Goal: Task Accomplishment & Management: Complete application form

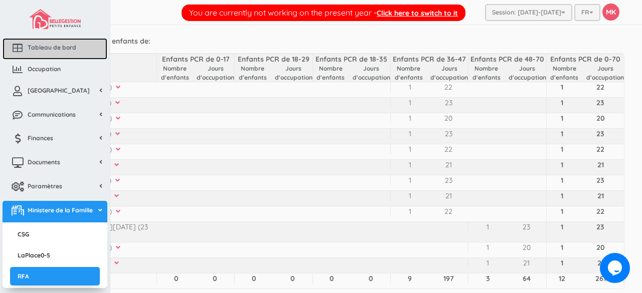
click at [48, 47] on span "Tableau de bord" at bounding box center [52, 47] width 49 height 9
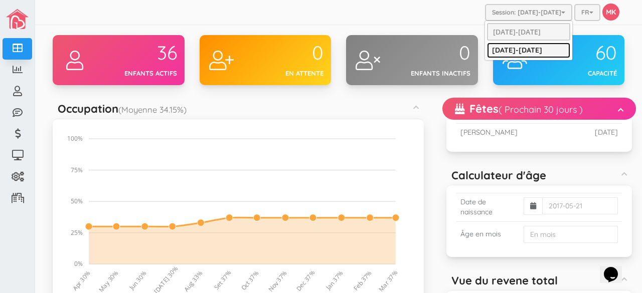
click at [535, 50] on link "[DATE]-[DATE]" at bounding box center [528, 51] width 83 height 16
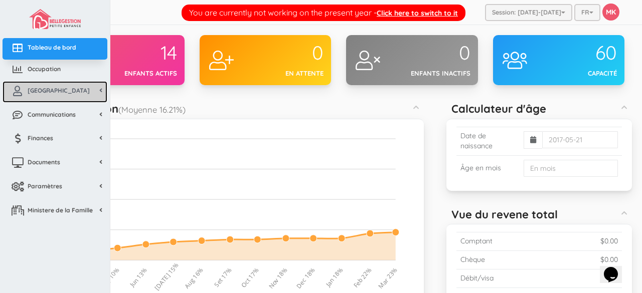
click at [61, 89] on link "[GEOGRAPHIC_DATA]" at bounding box center [55, 92] width 105 height 22
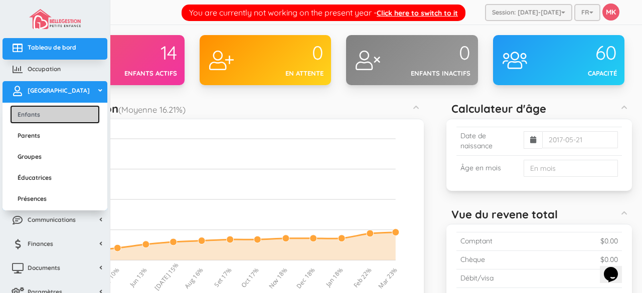
click at [46, 111] on link "Enfants" at bounding box center [55, 114] width 90 height 19
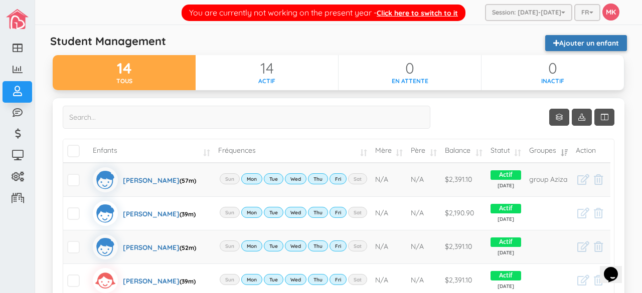
click at [590, 44] on link "Ajouter un enfant" at bounding box center [586, 43] width 82 height 16
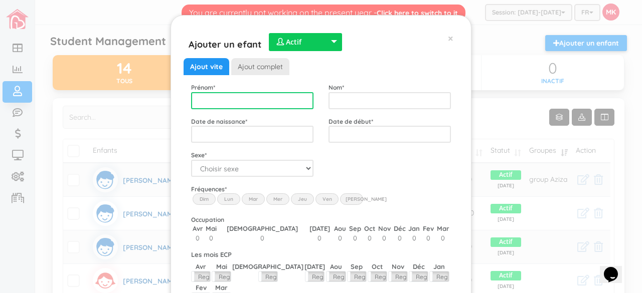
click at [285, 95] on input "text" at bounding box center [252, 100] width 122 height 17
type input "Meliann"
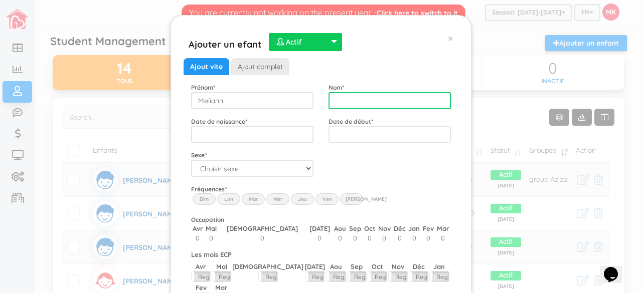
click at [354, 98] on input "text" at bounding box center [390, 100] width 122 height 17
type input "Smith-Rampin"
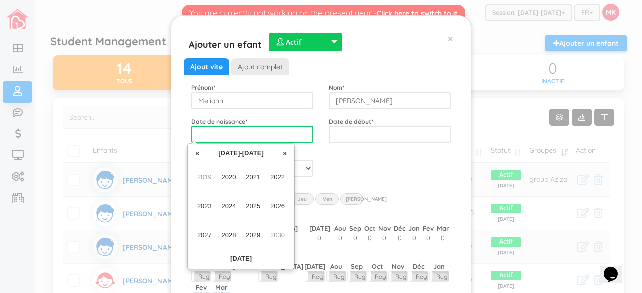
click at [280, 133] on input "text" at bounding box center [252, 134] width 122 height 17
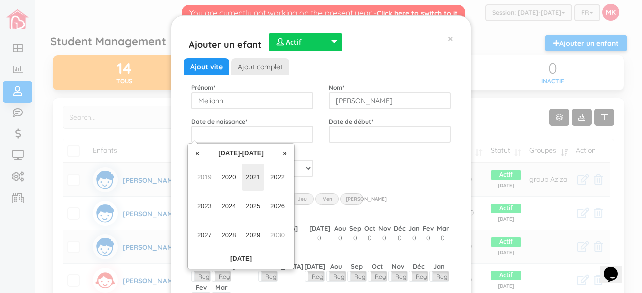
click at [252, 178] on span "2021" at bounding box center [253, 177] width 23 height 27
click at [228, 207] on span "Jun" at bounding box center [229, 206] width 23 height 27
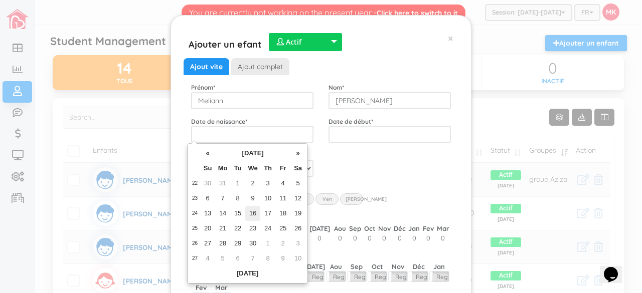
click at [256, 215] on td "16" at bounding box center [252, 213] width 15 height 15
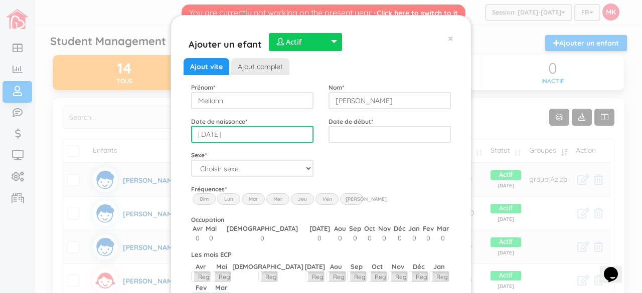
click at [225, 136] on input "2021-06-16" at bounding box center [252, 134] width 122 height 17
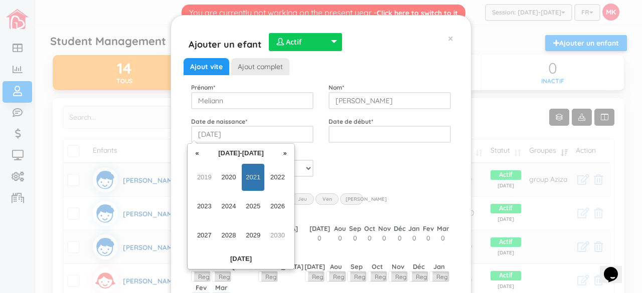
click at [255, 178] on span "2021" at bounding box center [253, 177] width 23 height 27
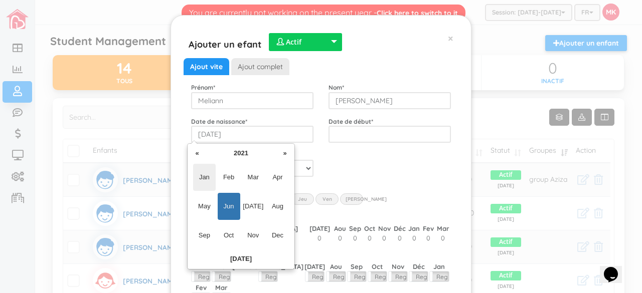
click at [204, 176] on span "Jan" at bounding box center [204, 177] width 23 height 27
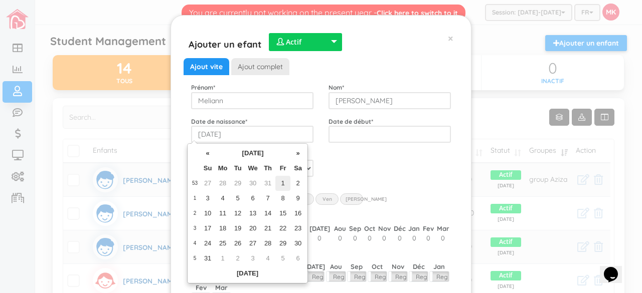
click at [286, 181] on td "1" at bounding box center [282, 183] width 15 height 15
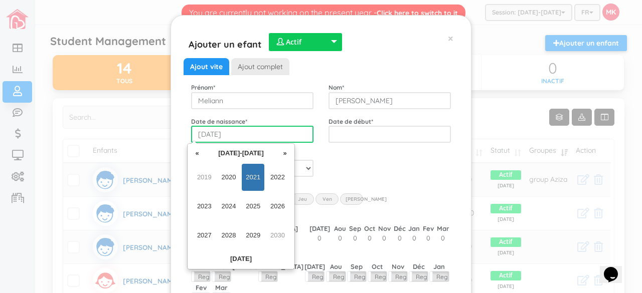
click at [248, 132] on input "2021-01-01" at bounding box center [252, 134] width 122 height 17
click at [249, 178] on span "2021" at bounding box center [253, 177] width 23 height 27
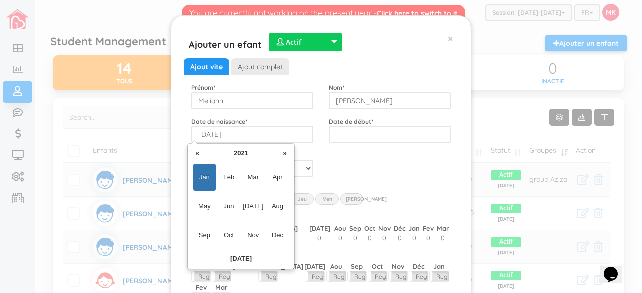
click at [194, 174] on span "Jan" at bounding box center [204, 177] width 23 height 27
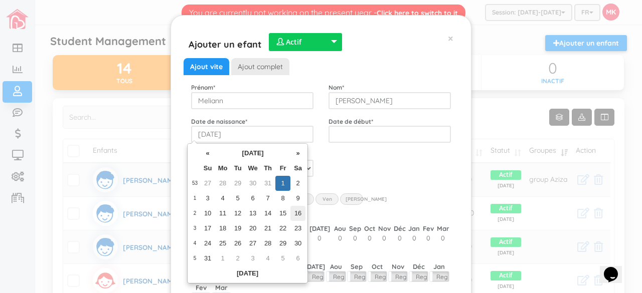
click at [298, 213] on td "16" at bounding box center [297, 213] width 15 height 15
type input "2021-01-16"
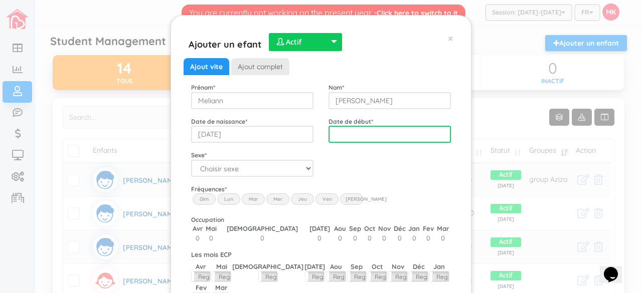
click at [388, 135] on input "text" at bounding box center [390, 134] width 122 height 17
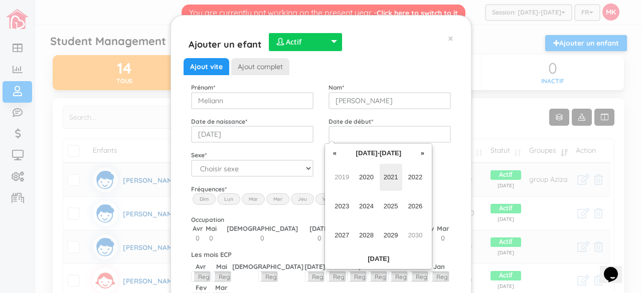
click at [397, 186] on span "2021" at bounding box center [391, 177] width 23 height 27
click at [415, 206] on span "Aug" at bounding box center [415, 206] width 23 height 27
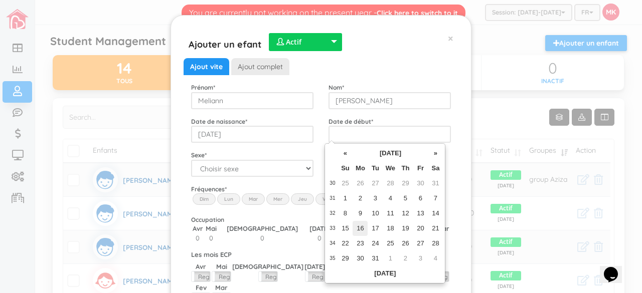
click at [358, 226] on td "16" at bounding box center [360, 228] width 15 height 15
type input "2021-08-16"
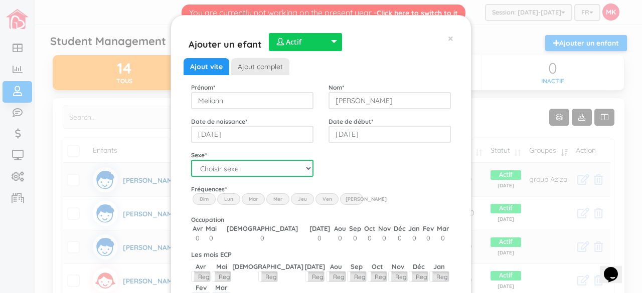
click at [304, 164] on select "Choisir sexe Garçon Fille" at bounding box center [252, 168] width 122 height 17
select select "2"
click at [191, 160] on select "Choisir sexe Garçon Fille" at bounding box center [252, 168] width 122 height 17
click at [230, 201] on label "Lun" at bounding box center [228, 199] width 23 height 11
click at [0, 0] on input "Lun" at bounding box center [0, 0] width 0 height 0
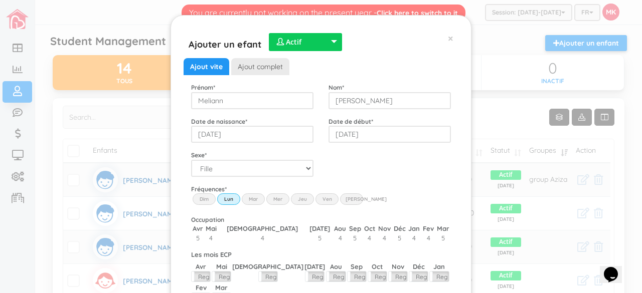
click at [251, 201] on label "Mar" at bounding box center [253, 199] width 23 height 11
click at [0, 0] on input "Mar" at bounding box center [0, 0] width 0 height 0
click at [275, 201] on label "Mer" at bounding box center [277, 199] width 23 height 11
click at [0, 0] on input "Wed" at bounding box center [0, 0] width 0 height 0
click at [301, 197] on label "Jeu" at bounding box center [302, 199] width 23 height 11
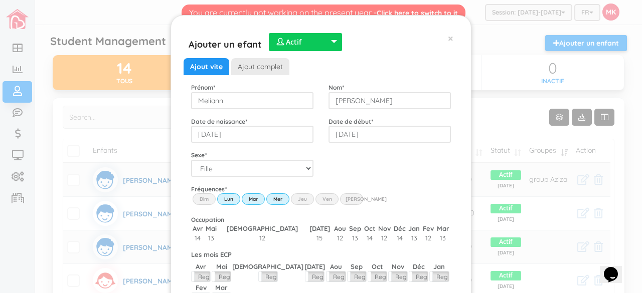
click at [0, 0] on input "Thu" at bounding box center [0, 0] width 0 height 0
click at [328, 200] on label "Ven" at bounding box center [327, 199] width 23 height 11
click at [0, 0] on input "Fri" at bounding box center [0, 0] width 0 height 0
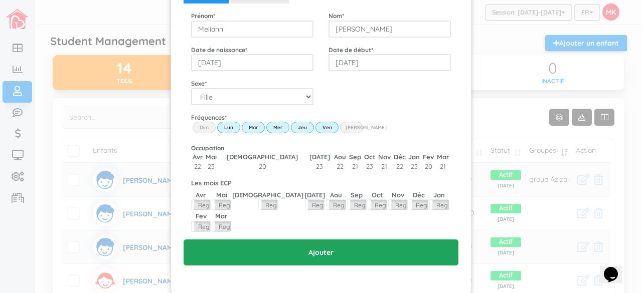
click at [320, 240] on input "Ajouter" at bounding box center [321, 253] width 275 height 26
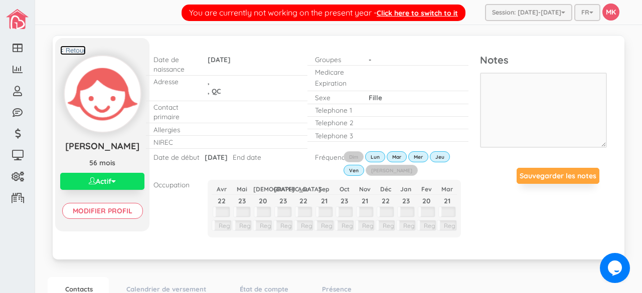
click at [77, 49] on link "< Retour" at bounding box center [73, 51] width 26 height 10
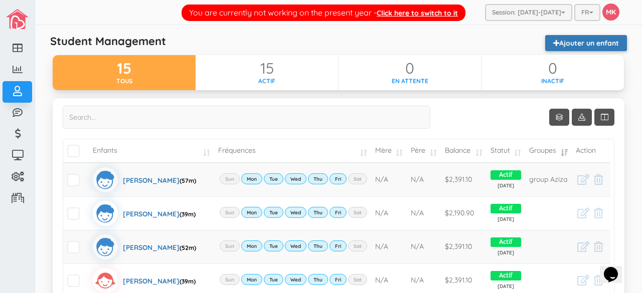
click at [574, 46] on link "Ajouter un enfant" at bounding box center [586, 43] width 82 height 16
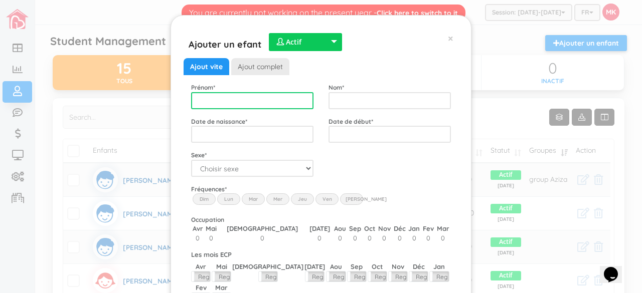
click at [285, 102] on input "text" at bounding box center [252, 100] width 122 height 17
type input "Rafael"
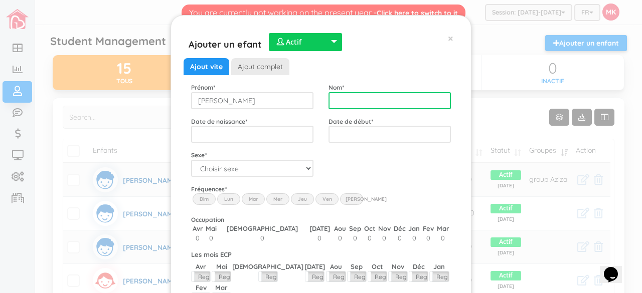
click at [347, 97] on input "text" at bounding box center [390, 100] width 122 height 17
type input "Marques-Dessureault"
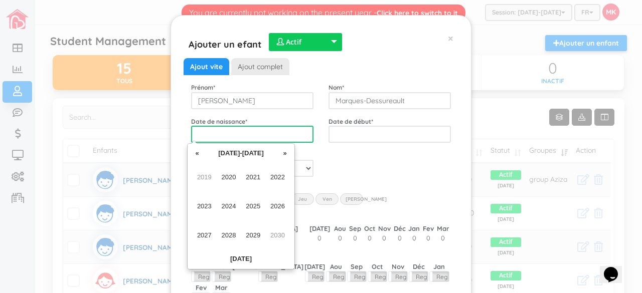
click at [293, 134] on input "text" at bounding box center [252, 134] width 122 height 17
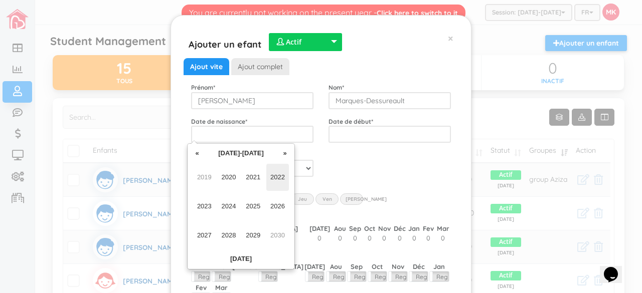
click at [288, 181] on span "2022" at bounding box center [277, 177] width 23 height 27
click at [204, 211] on span "May" at bounding box center [204, 206] width 23 height 27
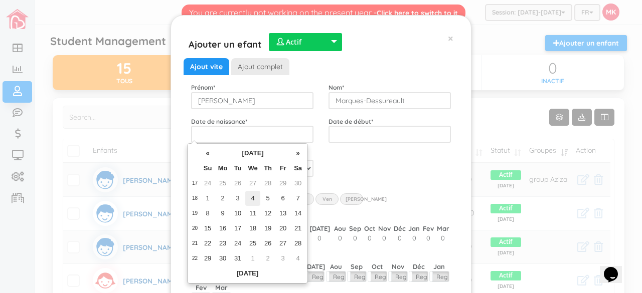
click at [256, 199] on td "4" at bounding box center [252, 198] width 15 height 15
type input "2022-05-04"
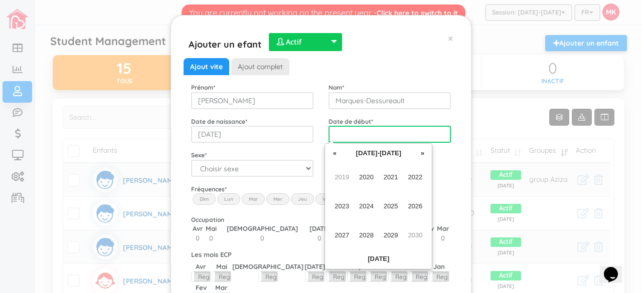
click at [380, 135] on input "text" at bounding box center [390, 134] width 122 height 17
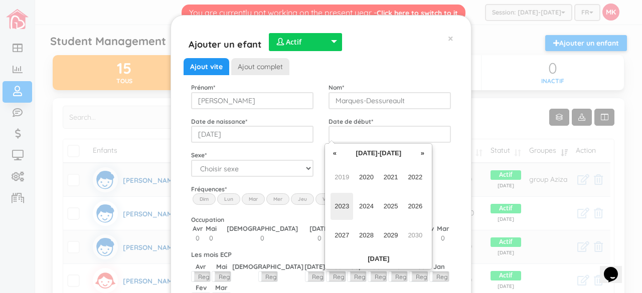
click at [346, 204] on span "2023" at bounding box center [342, 206] width 23 height 27
click at [417, 178] on span "Apr" at bounding box center [415, 177] width 23 height 27
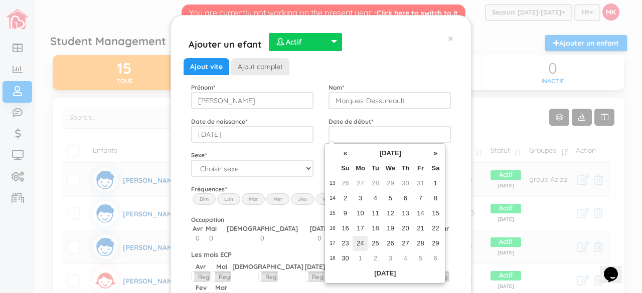
click at [358, 243] on td "24" at bounding box center [360, 243] width 15 height 15
type input "2023-04-24"
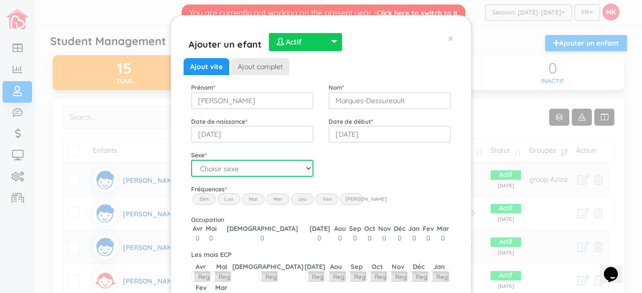
click at [299, 168] on select "Choisir sexe Garçon Fille" at bounding box center [252, 168] width 122 height 17
select select "1"
click at [191, 160] on select "Choisir sexe Garçon Fille" at bounding box center [252, 168] width 122 height 17
click at [226, 196] on label "Lun" at bounding box center [228, 199] width 23 height 11
click at [0, 0] on input "Lun" at bounding box center [0, 0] width 0 height 0
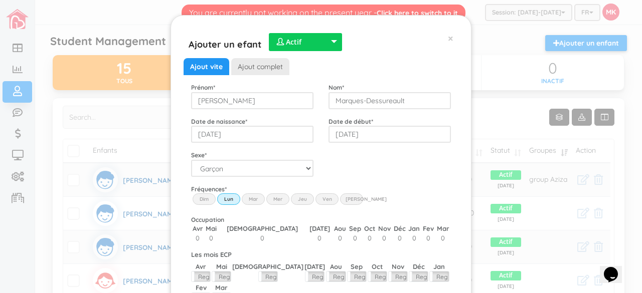
click at [247, 196] on label "Mar" at bounding box center [253, 199] width 23 height 11
click at [0, 0] on input "Mar" at bounding box center [0, 0] width 0 height 0
click at [271, 198] on label "Mer" at bounding box center [277, 199] width 23 height 11
click at [0, 0] on input "Wed" at bounding box center [0, 0] width 0 height 0
click at [291, 199] on label "Jeu" at bounding box center [302, 199] width 23 height 11
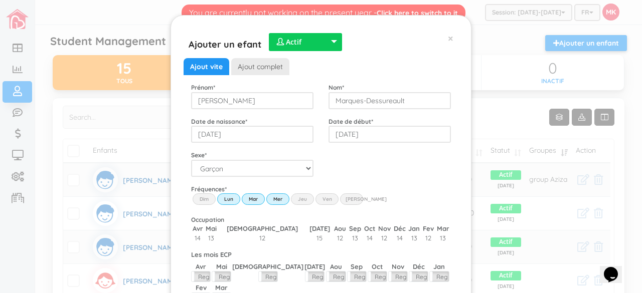
click at [0, 0] on input "Thu" at bounding box center [0, 0] width 0 height 0
click at [327, 204] on label "Ven" at bounding box center [327, 199] width 23 height 11
click at [0, 0] on input "Fri" at bounding box center [0, 0] width 0 height 0
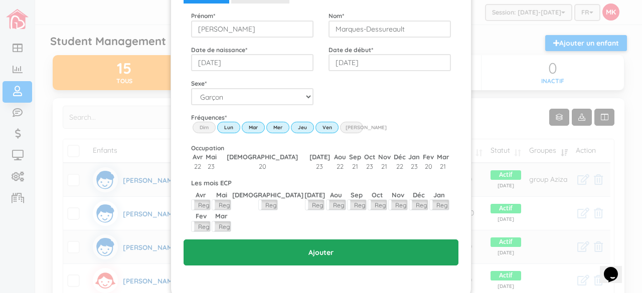
click at [324, 240] on input "Ajouter" at bounding box center [321, 253] width 275 height 26
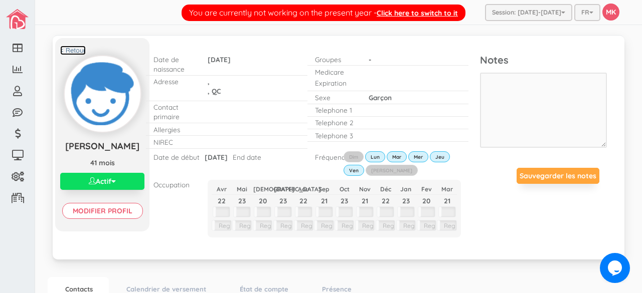
click at [73, 46] on link "< Retour" at bounding box center [73, 51] width 26 height 10
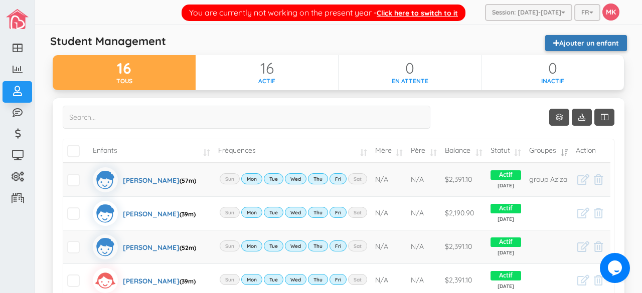
click at [582, 46] on link "Ajouter un enfant" at bounding box center [586, 43] width 82 height 16
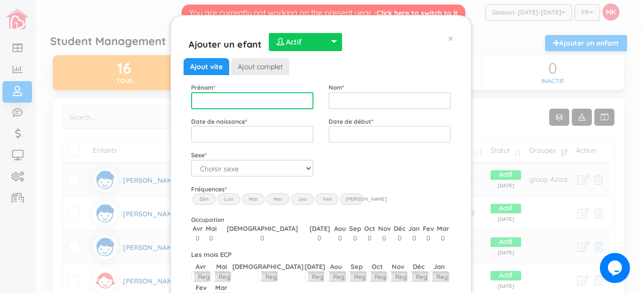
click at [273, 99] on input "text" at bounding box center [252, 100] width 122 height 17
type input "Caleb"
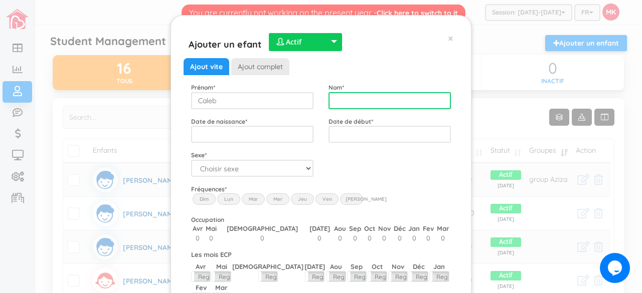
click at [345, 96] on input "text" at bounding box center [390, 100] width 122 height 17
type input "Metras-Motte"
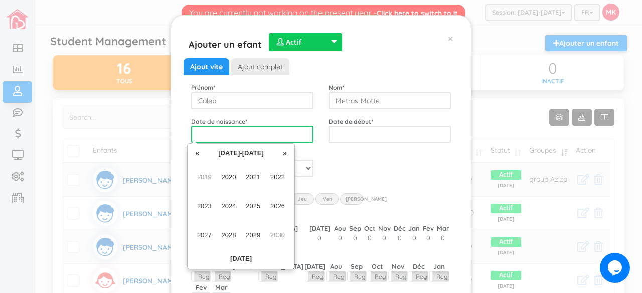
click at [288, 137] on input "text" at bounding box center [252, 134] width 122 height 17
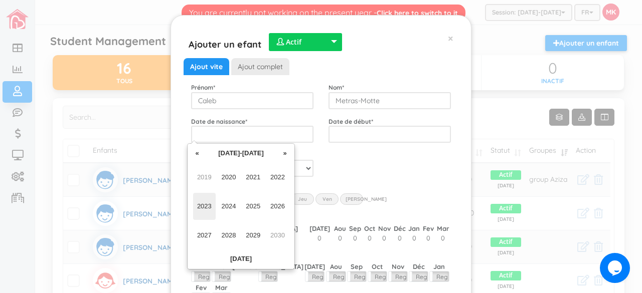
click at [208, 207] on span "2023" at bounding box center [204, 206] width 23 height 27
click at [201, 238] on span "Sep" at bounding box center [204, 235] width 23 height 27
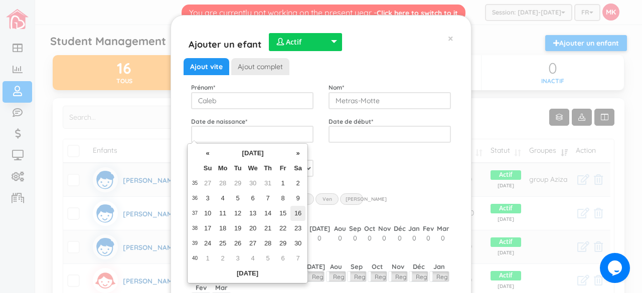
click at [295, 212] on td "16" at bounding box center [297, 213] width 15 height 15
type input "2023-09-16"
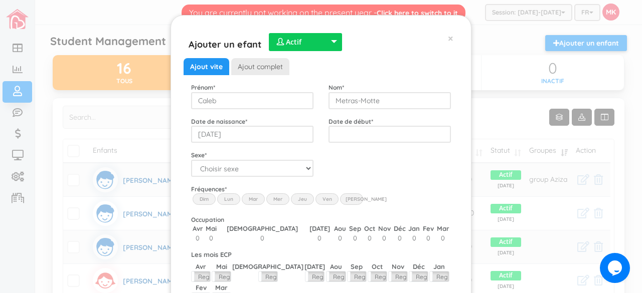
click at [364, 166] on div "Code postal * Sexe * Choisir sexe Garçon Fille" at bounding box center [321, 164] width 275 height 27
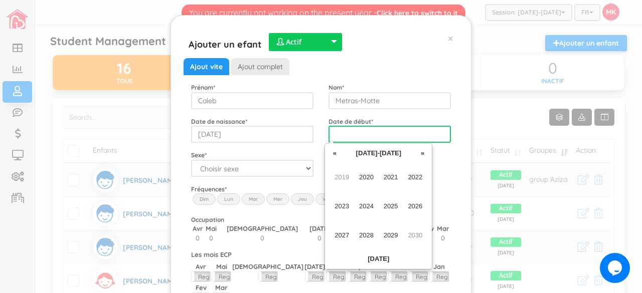
click at [398, 133] on input "text" at bounding box center [390, 134] width 122 height 17
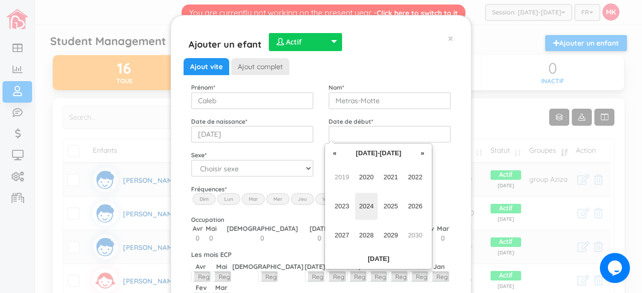
click at [371, 206] on span "2024" at bounding box center [366, 206] width 23 height 27
click at [392, 203] on span "[DATE]" at bounding box center [391, 206] width 23 height 27
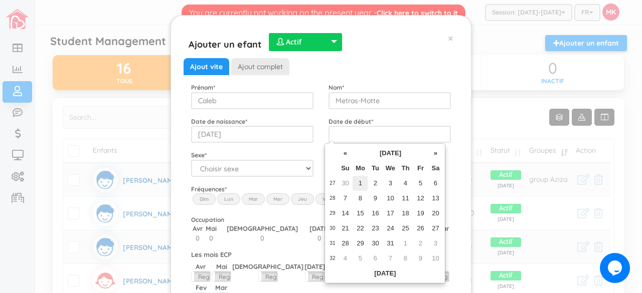
click at [365, 187] on td "1" at bounding box center [360, 183] width 15 height 15
type input "2024-07-01"
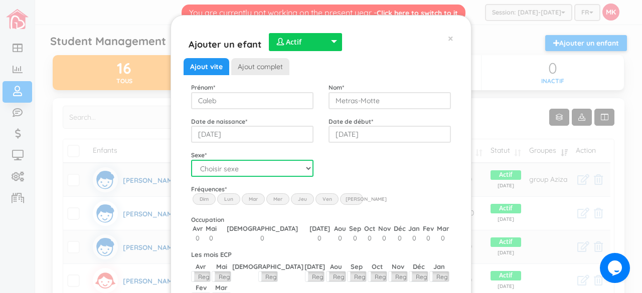
click at [292, 171] on select "Choisir sexe Garçon Fille" at bounding box center [252, 168] width 122 height 17
select select "1"
click at [191, 160] on select "Choisir sexe Garçon Fille" at bounding box center [252, 168] width 122 height 17
click at [230, 198] on label "Lun" at bounding box center [228, 199] width 23 height 11
click at [0, 0] on input "Lun" at bounding box center [0, 0] width 0 height 0
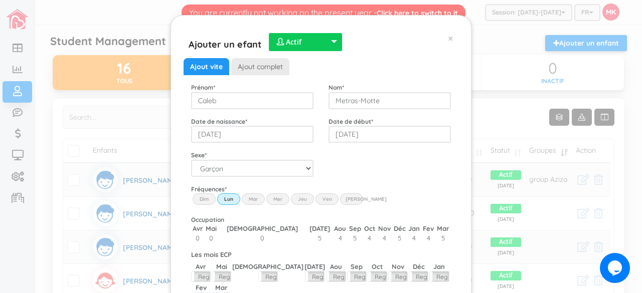
click at [248, 199] on label "Mar" at bounding box center [253, 199] width 23 height 11
click at [0, 0] on input "Mar" at bounding box center [0, 0] width 0 height 0
click at [278, 196] on label "Mer" at bounding box center [277, 199] width 23 height 11
click at [0, 0] on input "Wed" at bounding box center [0, 0] width 0 height 0
drag, startPoint x: 294, startPoint y: 201, endPoint x: 320, endPoint y: 197, distance: 25.8
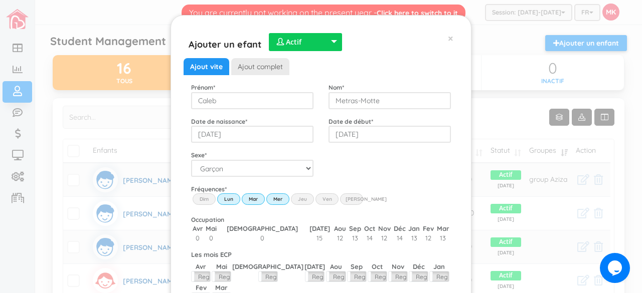
click at [320, 194] on div "Dim Lun Mar Mer Jeu Ven Sam" at bounding box center [321, 194] width 260 height 0
click at [320, 197] on label "Ven" at bounding box center [327, 199] width 23 height 11
click at [0, 0] on input "Fri" at bounding box center [0, 0] width 0 height 0
click at [304, 197] on label "Jeu" at bounding box center [302, 199] width 23 height 11
click at [0, 0] on input "Thu" at bounding box center [0, 0] width 0 height 0
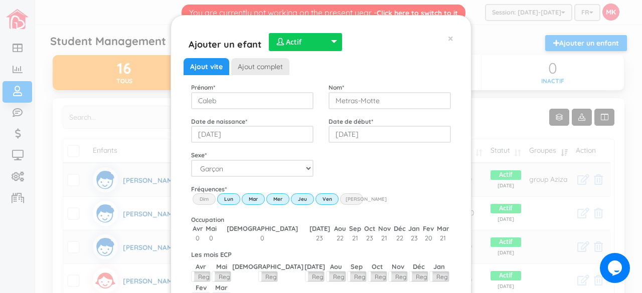
scroll to position [72, 0]
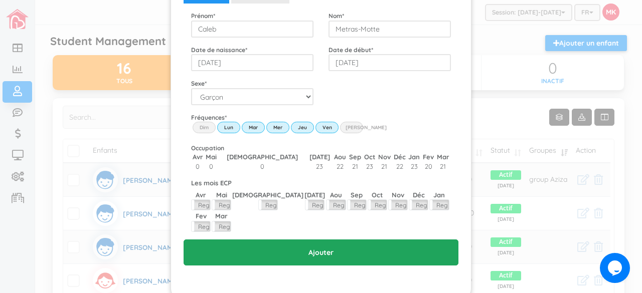
click at [322, 240] on input "Ajouter" at bounding box center [321, 253] width 275 height 26
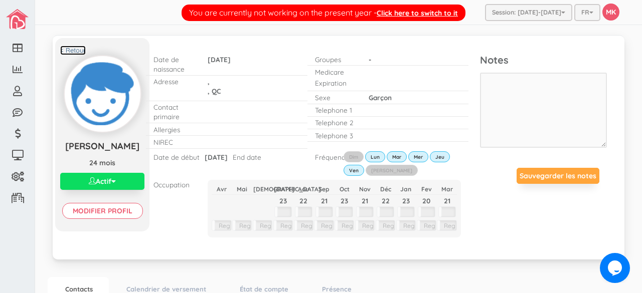
click at [81, 47] on link "< Retour" at bounding box center [73, 51] width 26 height 10
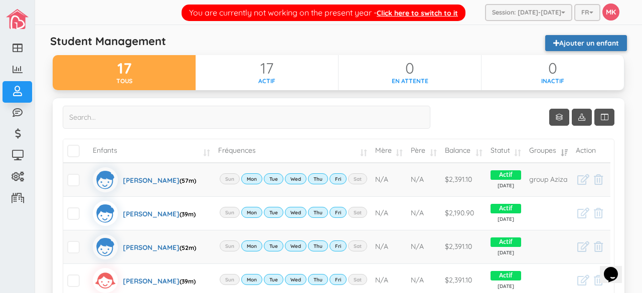
click at [610, 41] on link "Ajouter un enfant" at bounding box center [586, 43] width 82 height 16
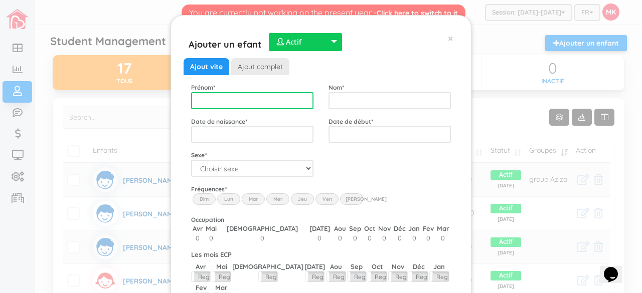
click at [287, 106] on input "text" at bounding box center [252, 100] width 122 height 17
type input "[PERSON_NAME]"
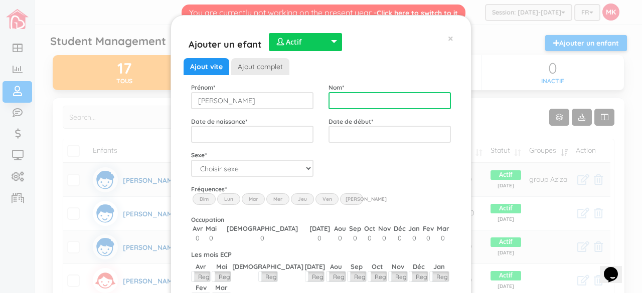
click at [337, 99] on input "text" at bounding box center [390, 100] width 122 height 17
type input "Carriat-[PERSON_NAME]"
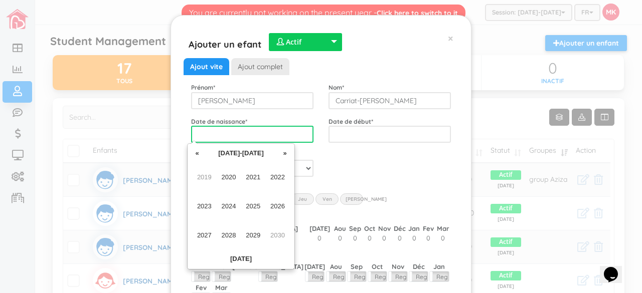
click at [260, 135] on input "text" at bounding box center [252, 134] width 122 height 17
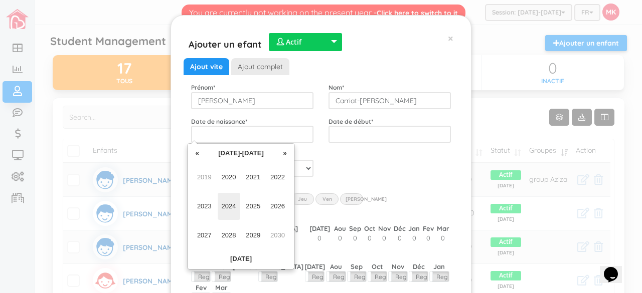
click at [230, 202] on span "2024" at bounding box center [229, 206] width 23 height 27
click at [254, 174] on span "Mar" at bounding box center [253, 177] width 23 height 27
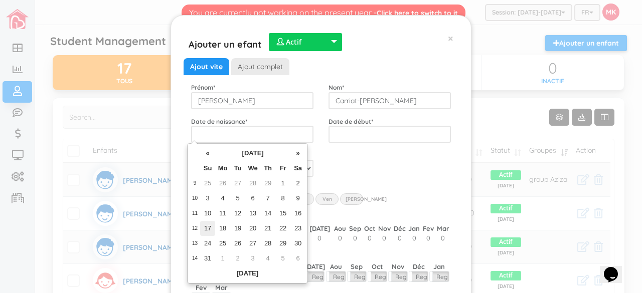
click at [208, 225] on td "17" at bounding box center [207, 228] width 15 height 15
type input "[DATE]"
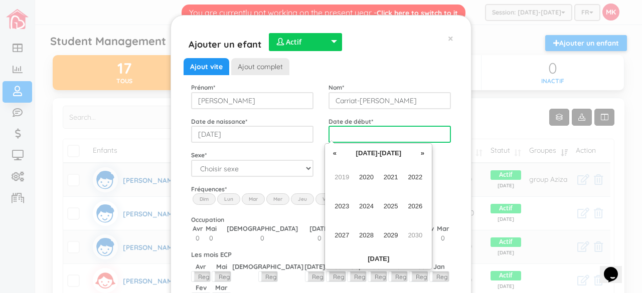
click at [389, 131] on input "text" at bounding box center [390, 134] width 122 height 17
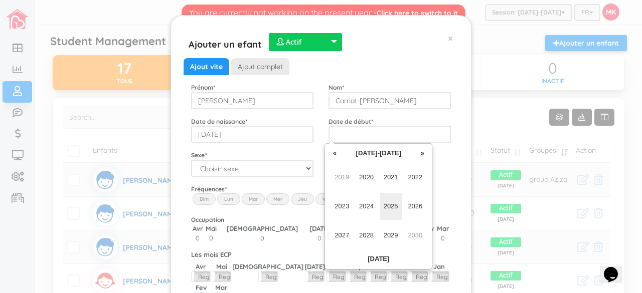
click at [393, 204] on span "2025" at bounding box center [391, 206] width 23 height 27
click at [344, 178] on span "Jan" at bounding box center [342, 177] width 23 height 27
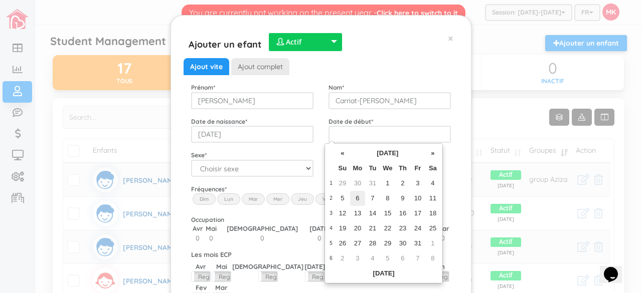
click at [357, 196] on td "6" at bounding box center [357, 198] width 15 height 15
type input "[DATE]"
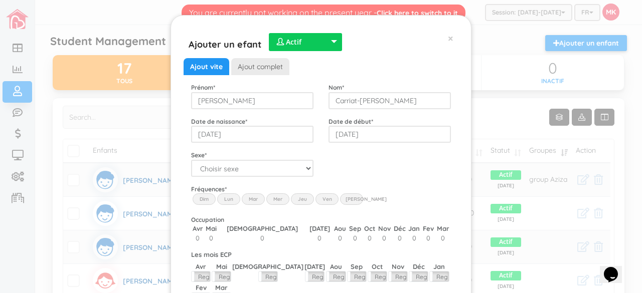
click at [433, 182] on div "Ajout vite Ajout complet Prénom * [PERSON_NAME] Nom * [GEOGRAPHIC_DATA][PERSON_…" at bounding box center [321, 197] width 260 height 279
click at [227, 201] on label "Lun" at bounding box center [228, 199] width 23 height 11
click at [0, 0] on input "Lun" at bounding box center [0, 0] width 0 height 0
click at [243, 200] on label "Mar" at bounding box center [253, 199] width 23 height 11
click at [0, 0] on input "Mar" at bounding box center [0, 0] width 0 height 0
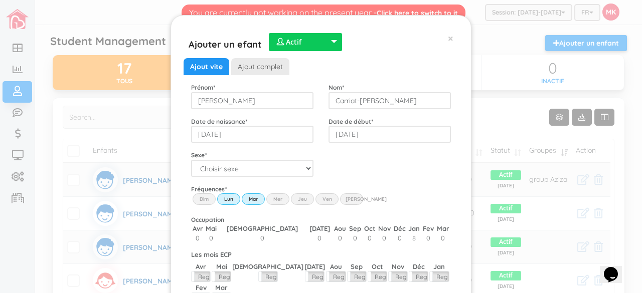
drag, startPoint x: 275, startPoint y: 198, endPoint x: 302, endPoint y: 199, distance: 27.1
click at [302, 194] on div "Dim Lun Mar Mer Jeu Ven Sam" at bounding box center [321, 194] width 260 height 0
click at [302, 199] on label "Jeu" at bounding box center [302, 199] width 23 height 11
click at [0, 0] on input "Thu" at bounding box center [0, 0] width 0 height 0
click at [280, 198] on label "Mer" at bounding box center [277, 199] width 23 height 11
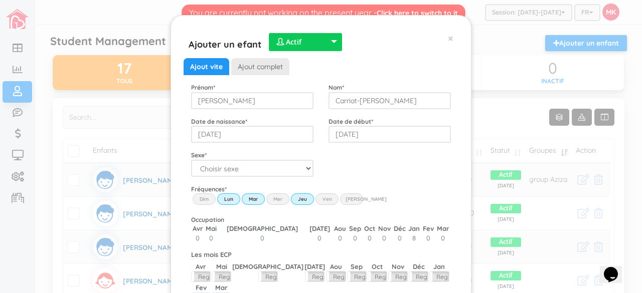
click at [0, 0] on input "Wed" at bounding box center [0, 0] width 0 height 0
click at [326, 200] on label "Ven" at bounding box center [327, 199] width 23 height 11
click at [0, 0] on input "Fri" at bounding box center [0, 0] width 0 height 0
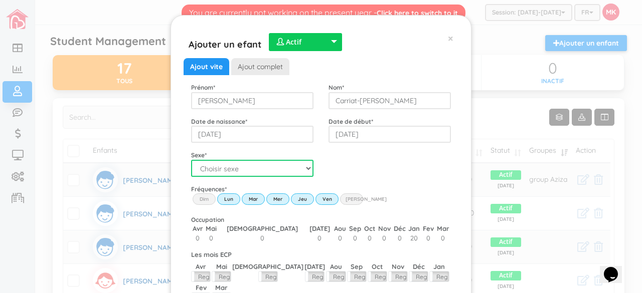
click at [304, 170] on select "Choisir sexe Garçon Fille" at bounding box center [252, 168] width 122 height 17
select select "1"
click at [191, 160] on select "Choisir sexe Garçon Fille" at bounding box center [252, 168] width 122 height 17
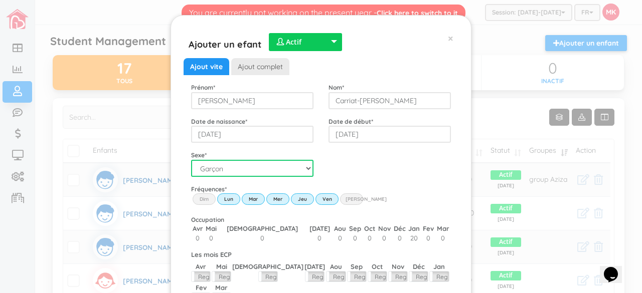
scroll to position [72, 0]
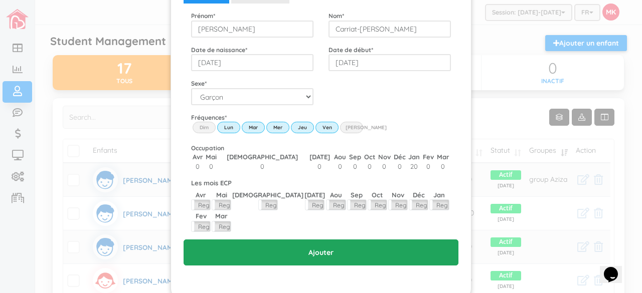
click at [292, 240] on input "Ajouter" at bounding box center [321, 253] width 275 height 26
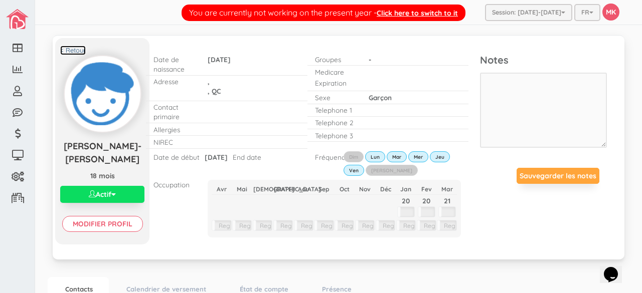
click at [77, 47] on link "< Retour" at bounding box center [73, 51] width 26 height 10
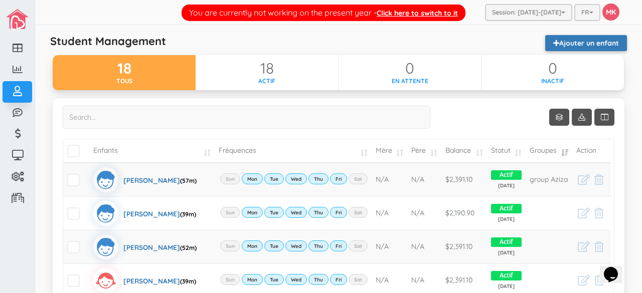
click at [596, 43] on link "Ajouter un enfant" at bounding box center [586, 43] width 82 height 16
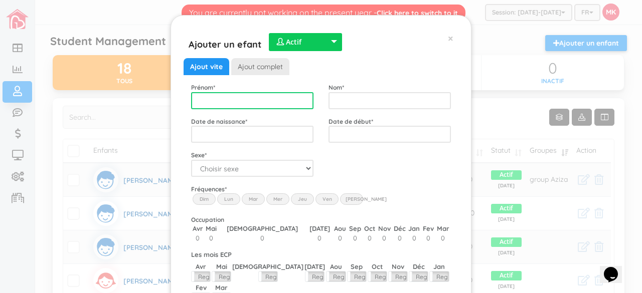
click at [223, 99] on input "text" at bounding box center [252, 100] width 122 height 17
type input "Qceane"
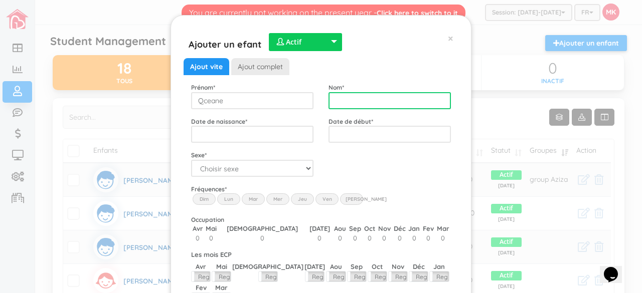
click at [341, 98] on input "text" at bounding box center [390, 100] width 122 height 17
type input "Desgrippes"
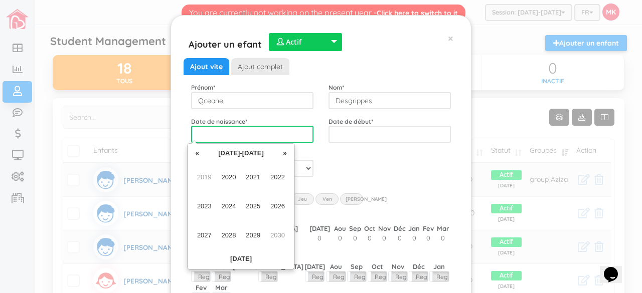
click at [261, 139] on input "text" at bounding box center [252, 134] width 122 height 17
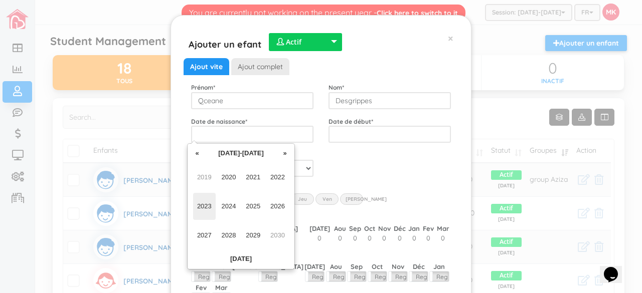
click at [205, 205] on span "2023" at bounding box center [204, 206] width 23 height 27
click at [253, 207] on span "[DATE]" at bounding box center [253, 206] width 23 height 27
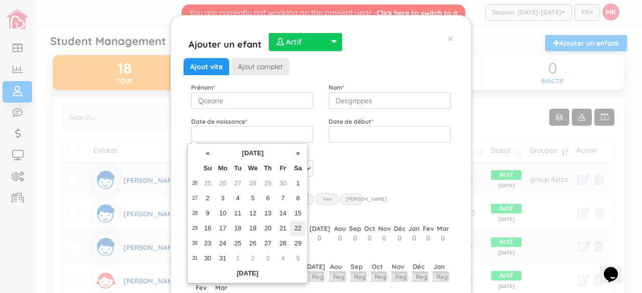
click at [298, 226] on td "22" at bounding box center [297, 228] width 15 height 15
type input "[DATE]"
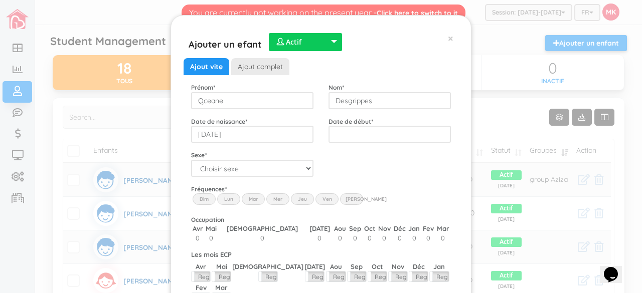
click at [362, 165] on div "Code postal * Sexe * Choisir sexe Garçon Fille" at bounding box center [321, 164] width 275 height 27
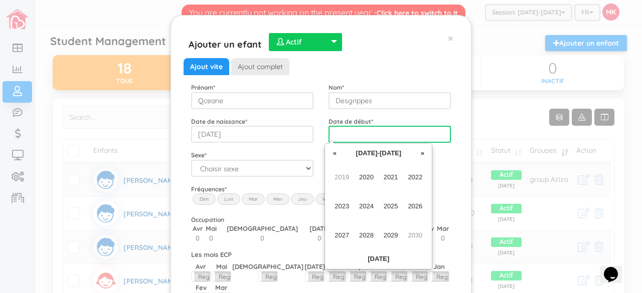
click at [386, 127] on input "text" at bounding box center [390, 134] width 122 height 17
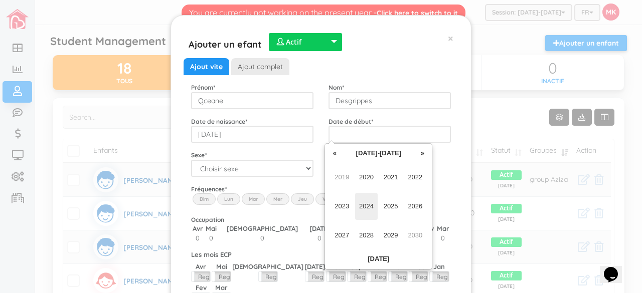
click at [369, 207] on span "2024" at bounding box center [366, 206] width 23 height 27
click at [348, 207] on span "May" at bounding box center [342, 206] width 23 height 27
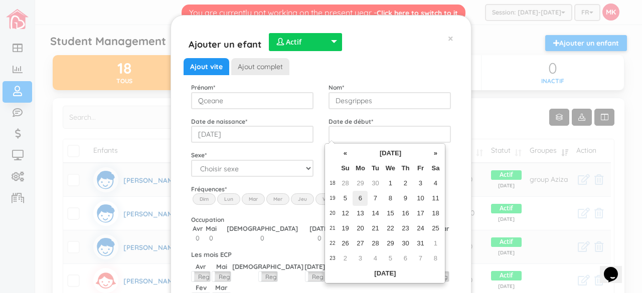
click at [363, 197] on td "6" at bounding box center [360, 198] width 15 height 15
type input "2024-05-06"
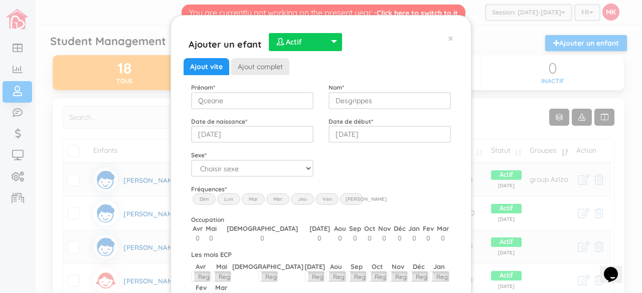
click at [388, 180] on div "Ajout vite Ajout complet Prénom * Qceane Nom * Desgrippes Date de naissance * 2…" at bounding box center [321, 197] width 260 height 279
click at [306, 170] on select "Choisir sexe Garçon Fille" at bounding box center [252, 168] width 122 height 17
select select "2"
click at [191, 160] on select "Choisir sexe Garçon Fille" at bounding box center [252, 168] width 122 height 17
click at [226, 201] on label "Lun" at bounding box center [228, 199] width 23 height 11
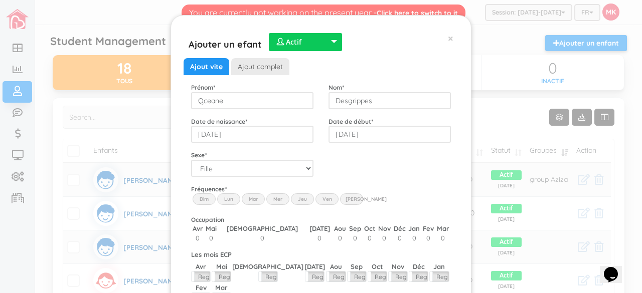
click at [0, 0] on input "Lun" at bounding box center [0, 0] width 0 height 0
click at [242, 200] on label "Mar" at bounding box center [253, 199] width 23 height 11
click at [0, 0] on input "Mar" at bounding box center [0, 0] width 0 height 0
click at [267, 198] on label "Mer" at bounding box center [277, 199] width 23 height 11
click at [0, 0] on input "Wed" at bounding box center [0, 0] width 0 height 0
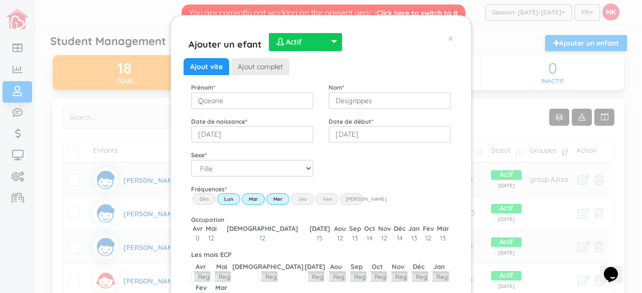
click at [294, 195] on label "Jeu" at bounding box center [302, 199] width 23 height 11
click at [0, 0] on input "Thu" at bounding box center [0, 0] width 0 height 0
click at [317, 199] on label "Ven" at bounding box center [327, 199] width 23 height 11
click at [0, 0] on input "Fri" at bounding box center [0, 0] width 0 height 0
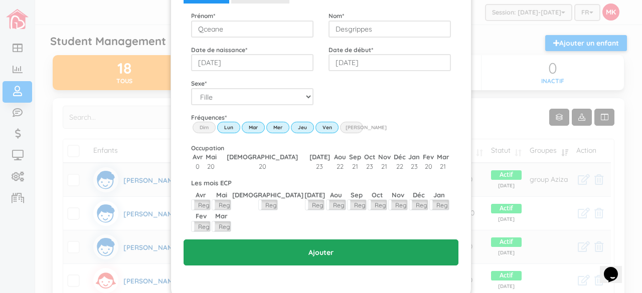
click at [323, 240] on input "Ajouter" at bounding box center [321, 253] width 275 height 26
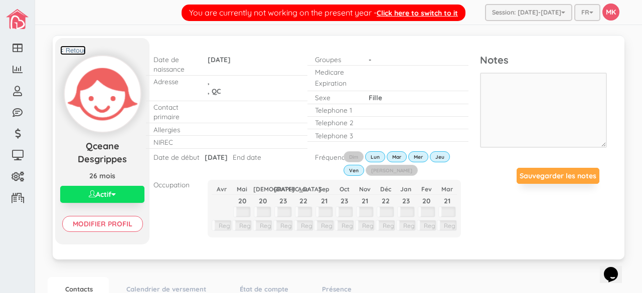
click at [78, 50] on link "< Retour" at bounding box center [73, 51] width 26 height 10
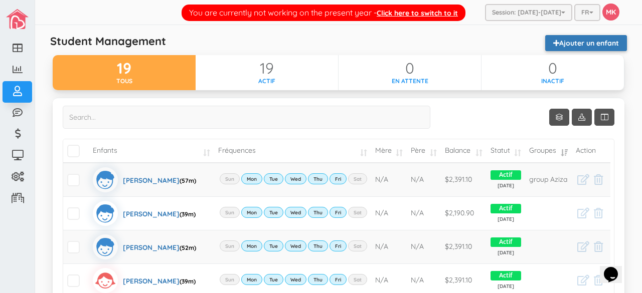
click at [596, 42] on link "Ajouter un enfant" at bounding box center [586, 43] width 82 height 16
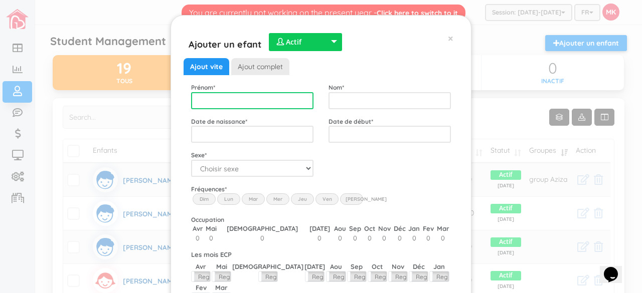
click at [263, 99] on input "text" at bounding box center [252, 100] width 122 height 17
type input "[PERSON_NAME]"
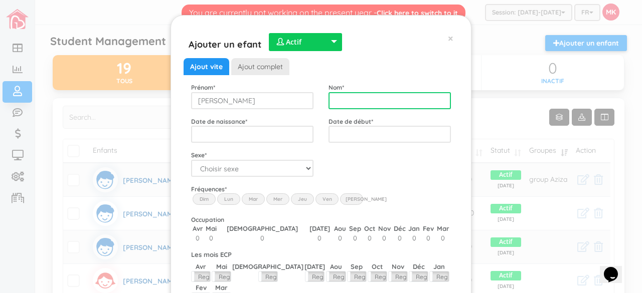
click at [355, 99] on input "text" at bounding box center [390, 100] width 122 height 17
type input "[PERSON_NAME]-Martin"
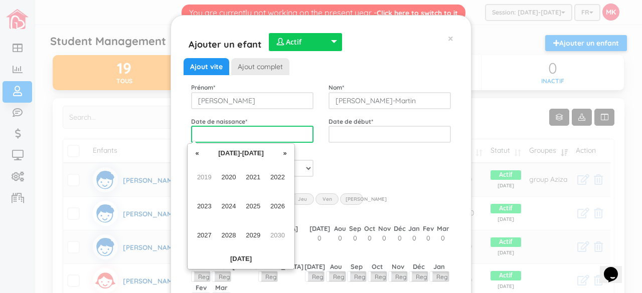
click at [282, 132] on input "text" at bounding box center [252, 134] width 122 height 17
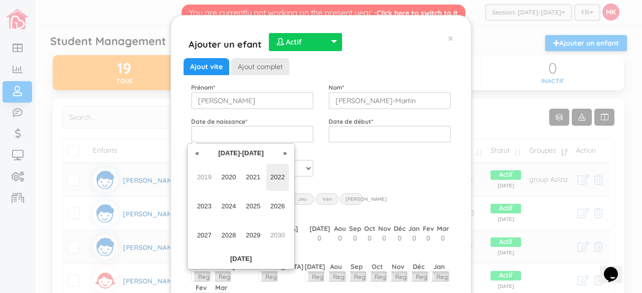
click at [274, 181] on span "2022" at bounding box center [277, 177] width 23 height 27
click at [231, 204] on span "Jun" at bounding box center [229, 206] width 23 height 27
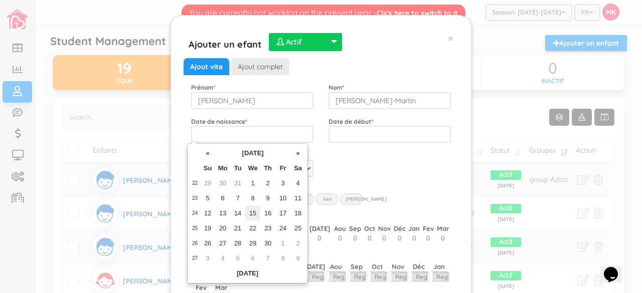
click at [253, 210] on td "15" at bounding box center [252, 213] width 15 height 15
type input "2022-06-15"
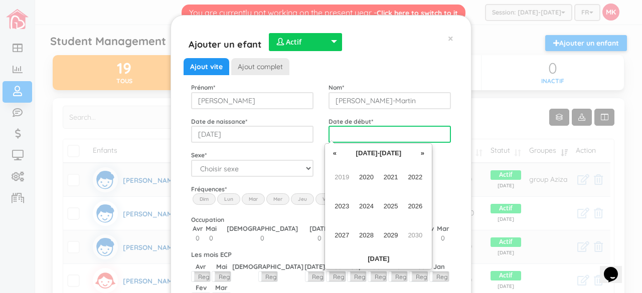
click at [400, 136] on input "text" at bounding box center [390, 134] width 122 height 17
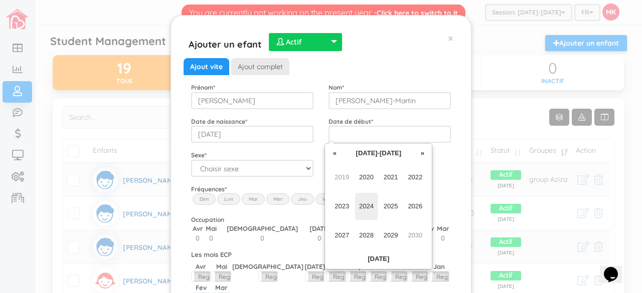
click at [371, 204] on span "2024" at bounding box center [366, 206] width 23 height 27
click at [344, 211] on span "May" at bounding box center [342, 206] width 23 height 27
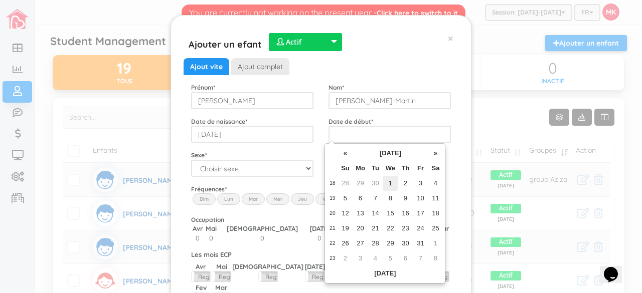
click at [390, 180] on td "1" at bounding box center [390, 183] width 15 height 15
type input "2024-05-01"
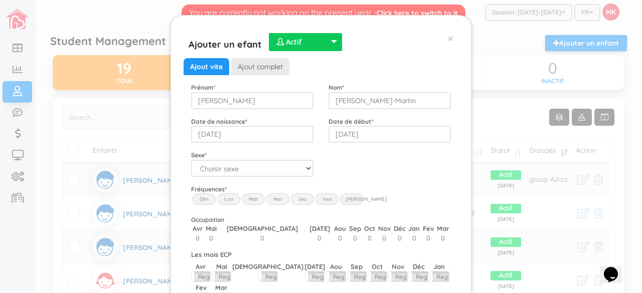
click at [390, 180] on div "Ajout vite Ajout complet Prénom * Ronald Nom * Dubreus-Martin Date de naissance…" at bounding box center [321, 197] width 260 height 279
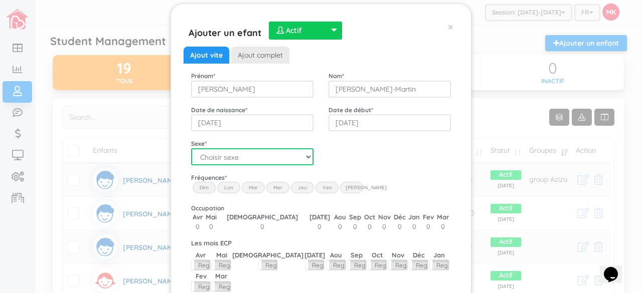
click at [305, 156] on select "Choisir sexe Garçon Fille" at bounding box center [252, 156] width 122 height 17
select select "1"
click at [191, 148] on select "Choisir sexe Garçon Fille" at bounding box center [252, 156] width 122 height 17
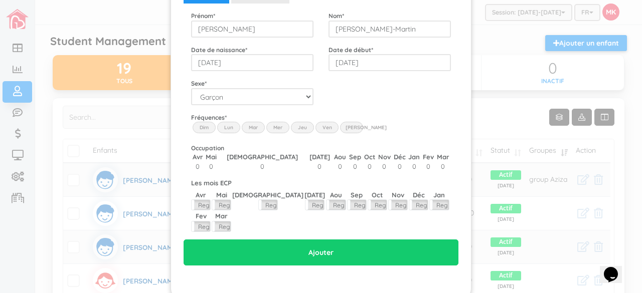
click at [226, 125] on label "Lun" at bounding box center [228, 127] width 23 height 11
click at [0, 0] on input "Lun" at bounding box center [0, 0] width 0 height 0
click at [247, 129] on label "Mar" at bounding box center [253, 127] width 23 height 11
click at [0, 0] on input "Mar" at bounding box center [0, 0] width 0 height 0
click at [273, 123] on label "Mer" at bounding box center [277, 127] width 23 height 11
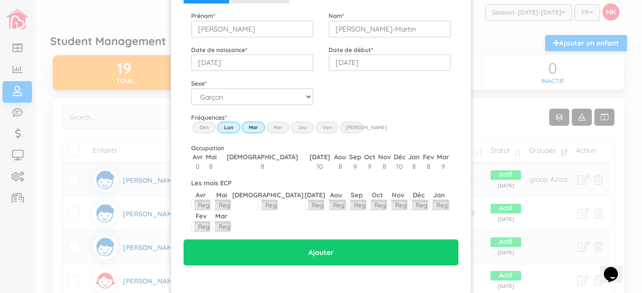
click at [0, 0] on input "Wed" at bounding box center [0, 0] width 0 height 0
click at [294, 125] on label "Jeu" at bounding box center [302, 127] width 23 height 11
click at [0, 0] on input "Thu" at bounding box center [0, 0] width 0 height 0
click at [332, 129] on label "Ven" at bounding box center [327, 127] width 23 height 11
click at [0, 0] on input "Fri" at bounding box center [0, 0] width 0 height 0
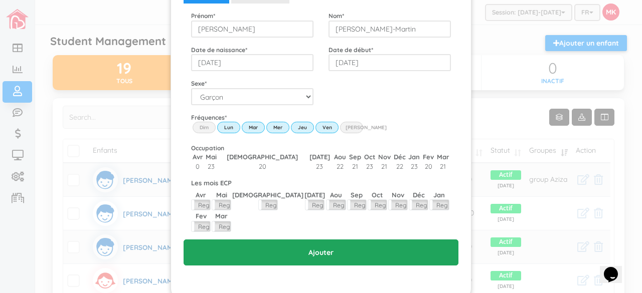
click at [326, 240] on input "Ajouter" at bounding box center [321, 253] width 275 height 26
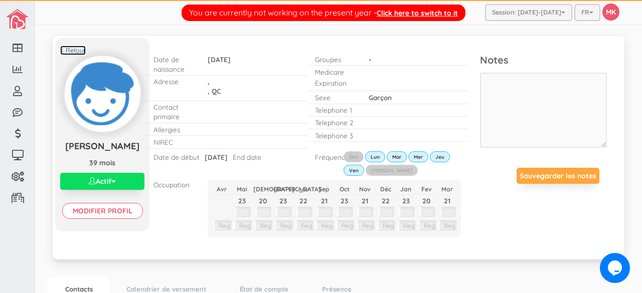
click at [79, 51] on link "< Retour" at bounding box center [73, 51] width 26 height 10
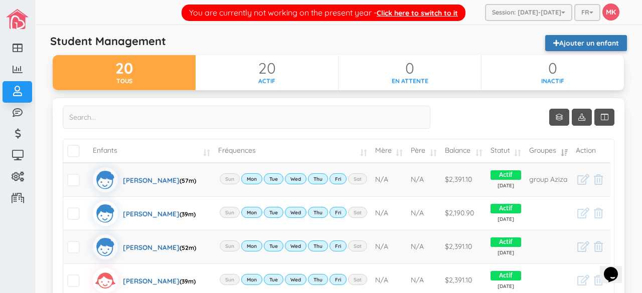
click at [588, 45] on link "Ajouter un enfant" at bounding box center [586, 43] width 82 height 16
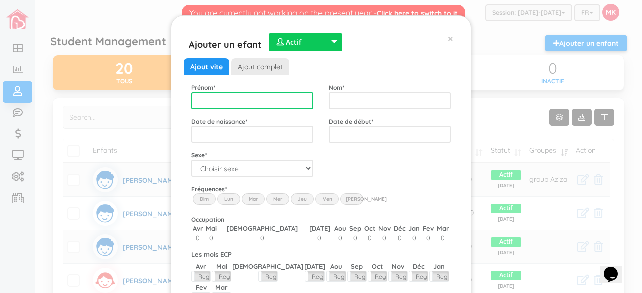
click at [302, 97] on input "text" at bounding box center [252, 100] width 122 height 17
type input "Wiliana"
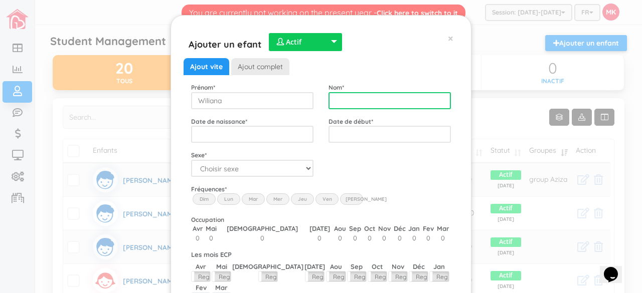
click at [380, 97] on input "text" at bounding box center [390, 100] width 122 height 17
type input "Dubreus Martins"
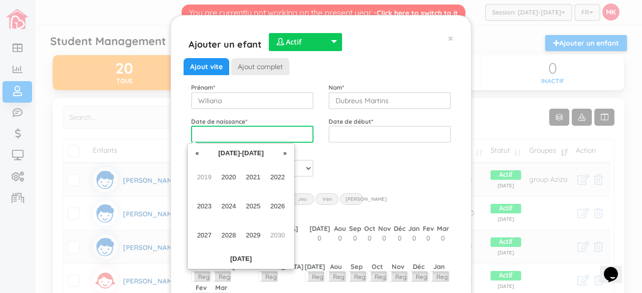
click at [293, 135] on input "text" at bounding box center [252, 134] width 122 height 17
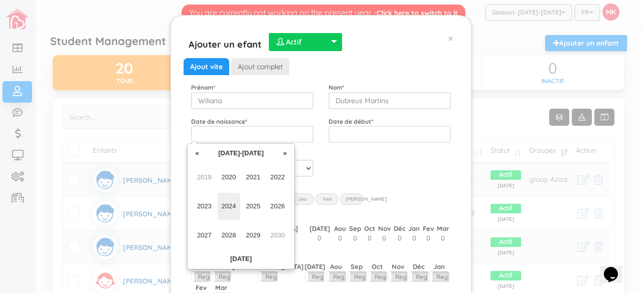
click at [229, 208] on span "2024" at bounding box center [229, 206] width 23 height 27
click at [228, 205] on span "Jun" at bounding box center [229, 206] width 23 height 27
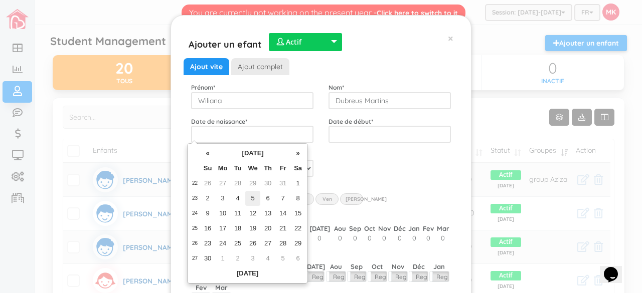
click at [252, 196] on td "5" at bounding box center [252, 198] width 15 height 15
type input "[DATE]"
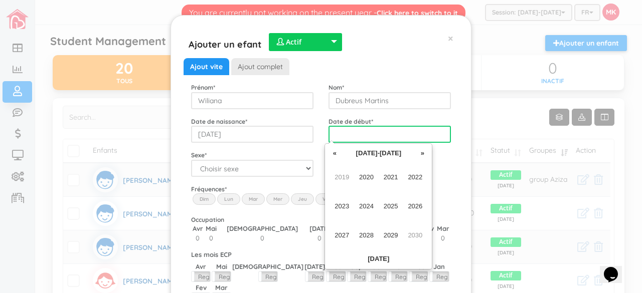
click at [354, 139] on input "text" at bounding box center [390, 134] width 122 height 17
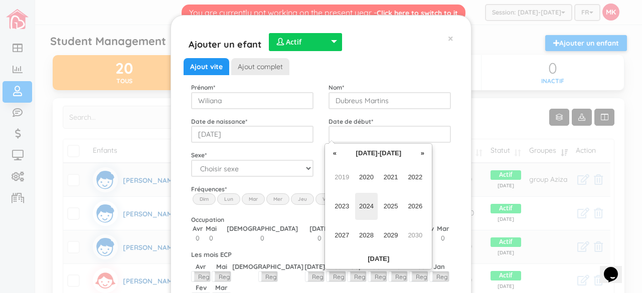
click at [369, 203] on span "2024" at bounding box center [366, 206] width 23 height 27
click at [391, 233] on span "Nov" at bounding box center [391, 235] width 23 height 27
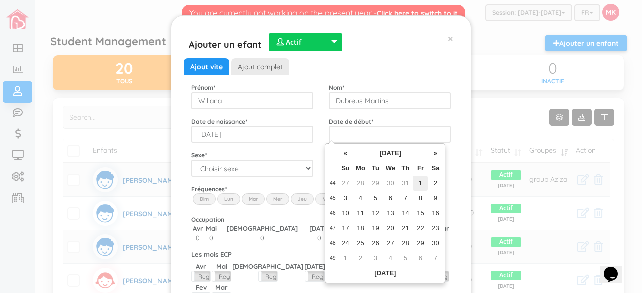
click at [424, 184] on td "1" at bounding box center [420, 183] width 15 height 15
type input "[DATE]"
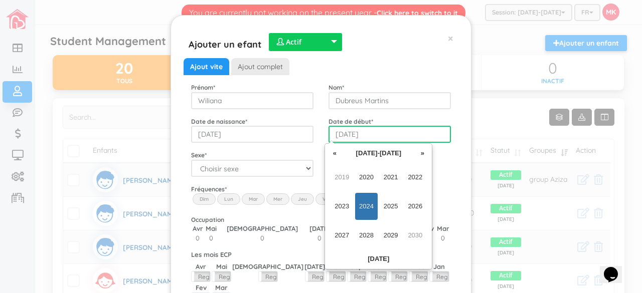
click at [354, 135] on input "[DATE]" at bounding box center [390, 134] width 122 height 17
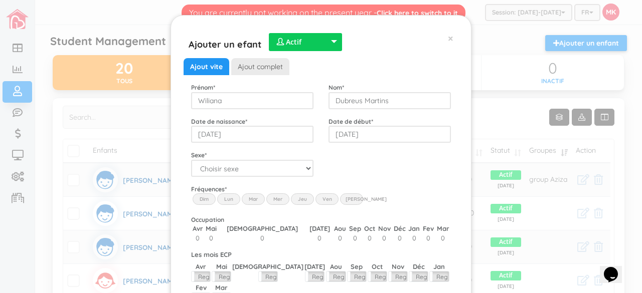
click at [454, 102] on div "Nom * Dubreus Martins" at bounding box center [389, 96] width 137 height 27
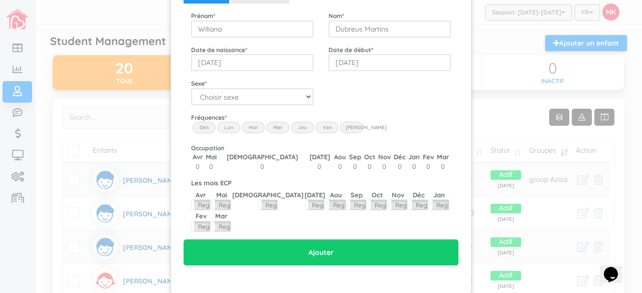
click at [224, 130] on label "Lun" at bounding box center [228, 127] width 23 height 11
click at [0, 0] on input "Lun" at bounding box center [0, 0] width 0 height 0
click at [242, 128] on label "Mar" at bounding box center [253, 127] width 23 height 11
click at [0, 0] on input "Mar" at bounding box center [0, 0] width 0 height 0
click at [259, 125] on label "Mar" at bounding box center [253, 127] width 23 height 11
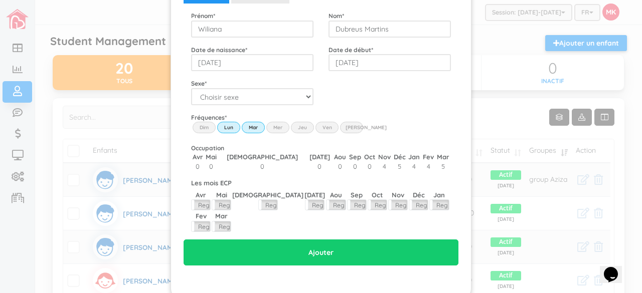
click at [0, 0] on input "Mar" at bounding box center [0, 0] width 0 height 0
click at [276, 125] on label "Mer" at bounding box center [277, 127] width 23 height 11
click at [0, 0] on input "Wed" at bounding box center [0, 0] width 0 height 0
click at [266, 128] on label "Mer" at bounding box center [277, 127] width 23 height 11
click at [0, 0] on input "Wed" at bounding box center [0, 0] width 0 height 0
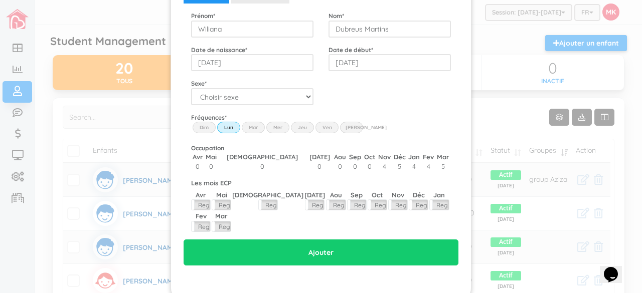
click at [256, 128] on label "Mar" at bounding box center [253, 127] width 23 height 11
click at [0, 0] on input "Mar" at bounding box center [0, 0] width 0 height 0
click at [266, 128] on label "Mer" at bounding box center [277, 127] width 23 height 11
click at [0, 0] on input "Wed" at bounding box center [0, 0] width 0 height 0
click at [307, 125] on label "Jeu" at bounding box center [302, 127] width 23 height 11
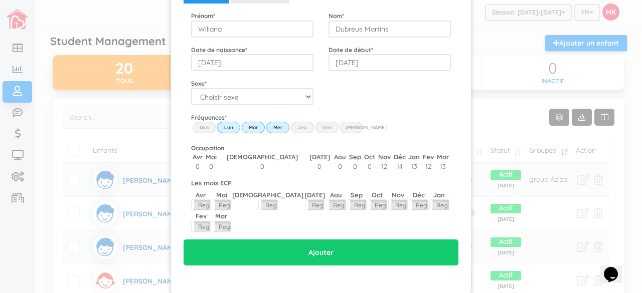
click at [0, 0] on input "Thu" at bounding box center [0, 0] width 0 height 0
click at [316, 125] on label "Ven" at bounding box center [327, 127] width 23 height 11
click at [0, 0] on input "Fri" at bounding box center [0, 0] width 0 height 0
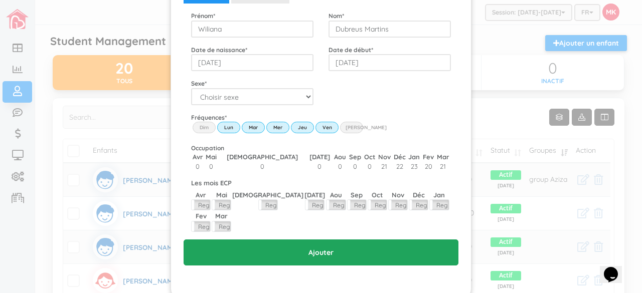
click at [321, 240] on input "Ajouter" at bounding box center [321, 253] width 275 height 26
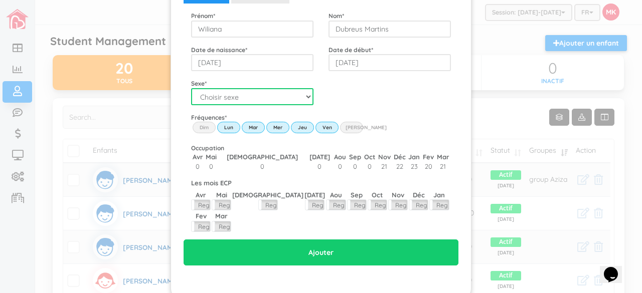
click at [283, 92] on select "Choisir sexe Garçon Fille" at bounding box center [252, 96] width 122 height 17
select select "2"
click at [191, 88] on select "Choisir sexe Garçon Fille" at bounding box center [252, 96] width 122 height 17
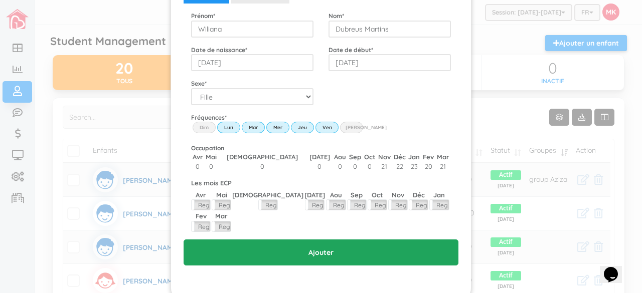
click at [315, 240] on input "Ajouter" at bounding box center [321, 253] width 275 height 26
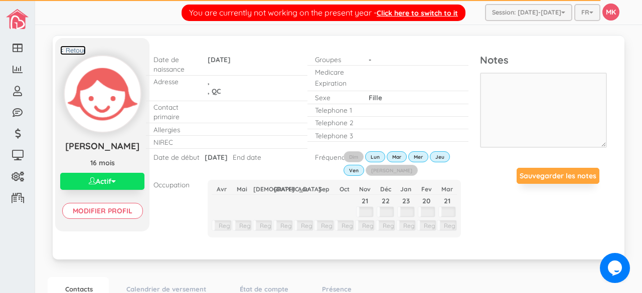
click at [75, 47] on link "< Retour" at bounding box center [73, 51] width 26 height 10
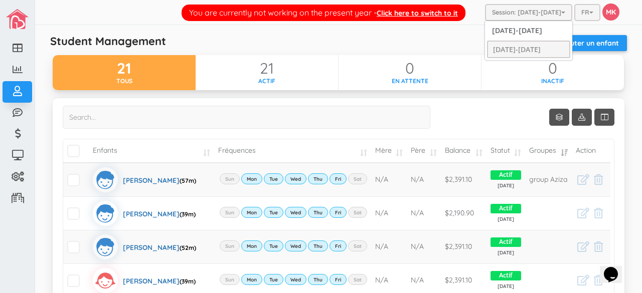
click at [532, 9] on button "Session: [DATE]-[DATE]" at bounding box center [528, 12] width 87 height 17
click at [529, 27] on link "[DATE]-[DATE]" at bounding box center [528, 31] width 83 height 16
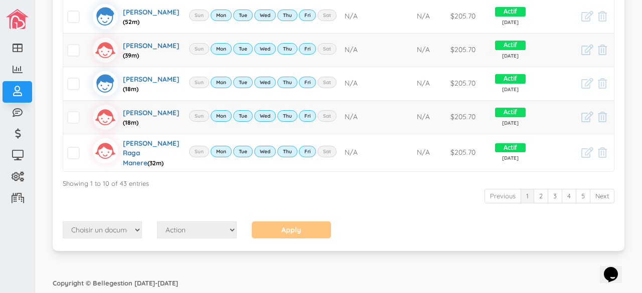
scroll to position [374, 0]
click at [597, 204] on link "Next" at bounding box center [602, 196] width 25 height 15
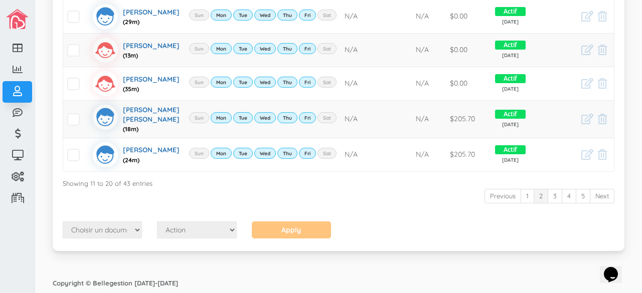
click at [597, 189] on div "Showing 11 to 20 of 43 entries" at bounding box center [339, 182] width 552 height 14
click at [598, 204] on link "Next" at bounding box center [602, 196] width 25 height 15
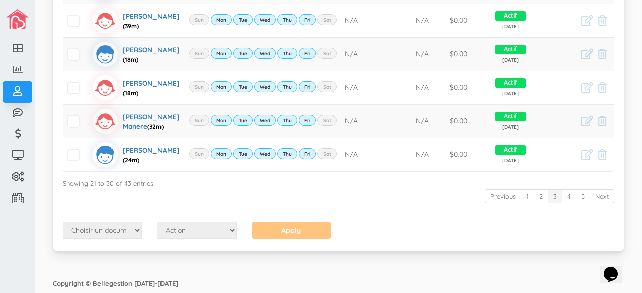
click at [598, 207] on div "Previous 1 2 3 4 5 Next" at bounding box center [339, 198] width 552 height 19
click at [597, 204] on link "Next" at bounding box center [602, 197] width 25 height 15
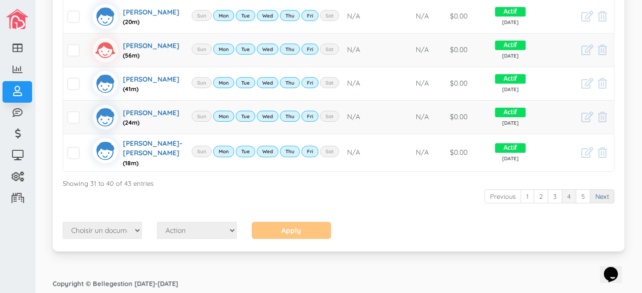
click at [598, 204] on link "Next" at bounding box center [602, 197] width 25 height 15
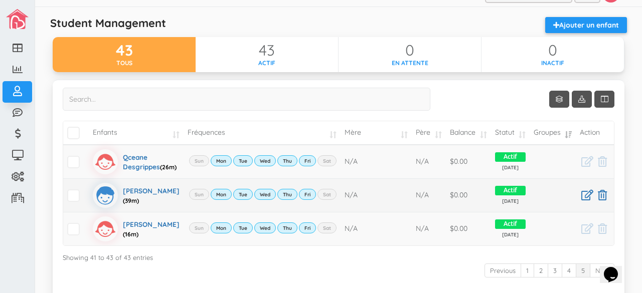
scroll to position [0, 0]
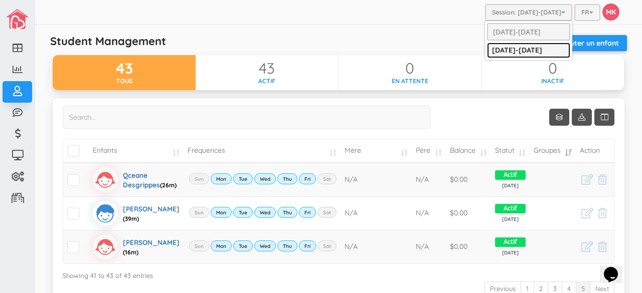
click at [524, 48] on link "[DATE]-[DATE]" at bounding box center [528, 51] width 83 height 16
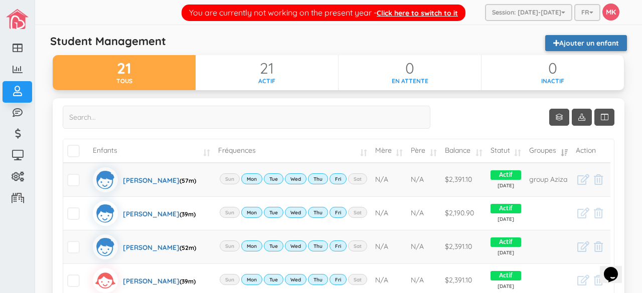
click at [592, 43] on link "Ajouter un enfant" at bounding box center [586, 43] width 82 height 16
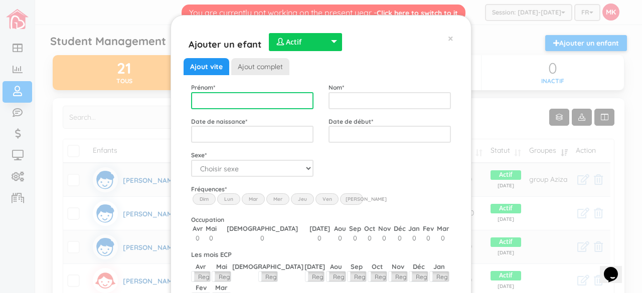
click at [292, 103] on input "text" at bounding box center [252, 100] width 122 height 17
type input "Alyssa"
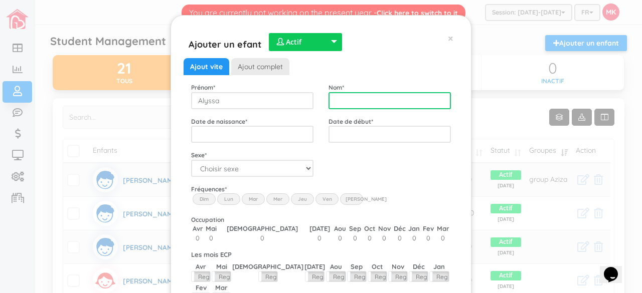
click at [364, 101] on input "text" at bounding box center [390, 100] width 122 height 17
type input "Zidour"
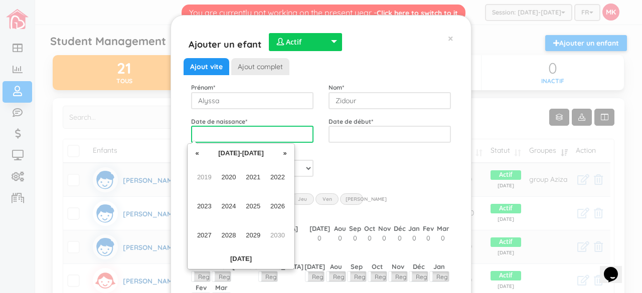
click at [285, 131] on input "text" at bounding box center [252, 134] width 122 height 17
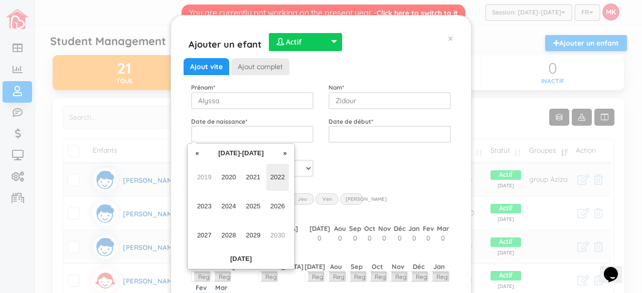
click at [287, 180] on span "2022" at bounding box center [277, 177] width 23 height 27
click at [206, 172] on span "Jan" at bounding box center [204, 177] width 23 height 27
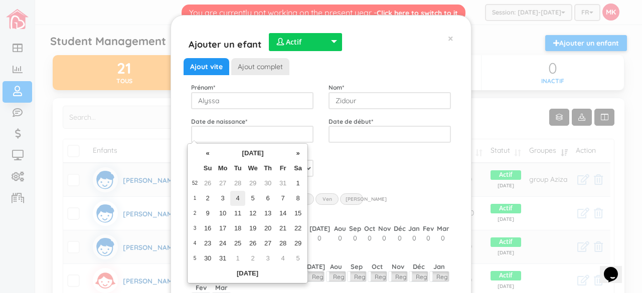
click at [235, 194] on td "4" at bounding box center [237, 198] width 15 height 15
type input "2022-01-04"
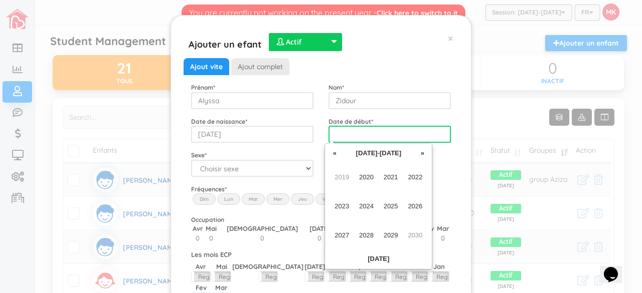
click at [384, 134] on input "text" at bounding box center [390, 134] width 122 height 17
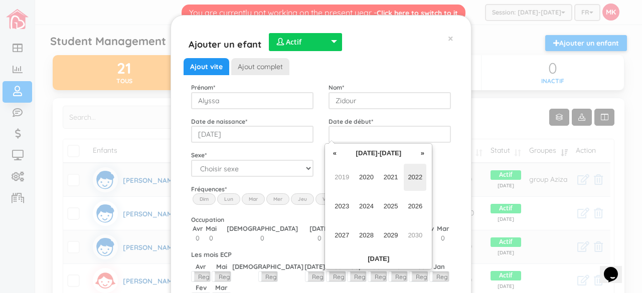
click at [418, 183] on span "2022" at bounding box center [415, 177] width 23 height 27
click at [340, 238] on span "Sep" at bounding box center [342, 235] width 23 height 27
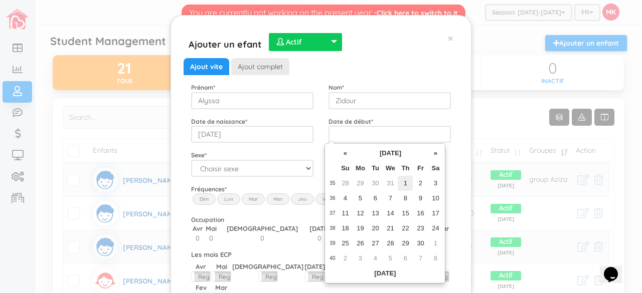
click at [406, 185] on td "1" at bounding box center [405, 183] width 15 height 15
type input "2022-09-01"
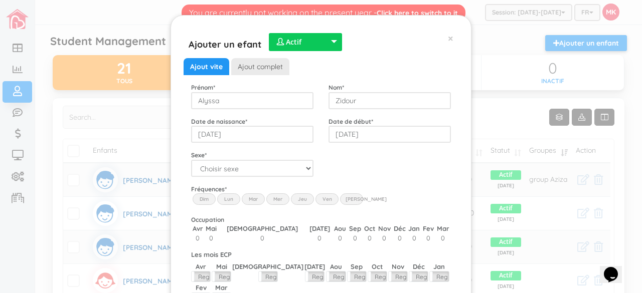
scroll to position [55, 0]
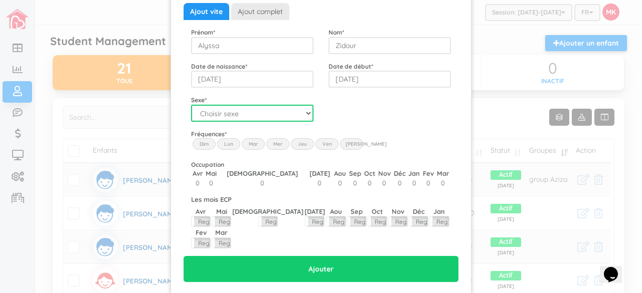
click at [264, 112] on select "Choisir sexe Garçon Fille" at bounding box center [252, 113] width 122 height 17
select select "2"
click at [191, 105] on select "Choisir sexe Garçon Fille" at bounding box center [252, 113] width 122 height 17
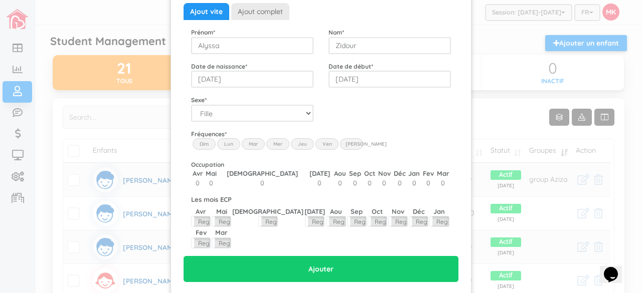
click at [228, 139] on label "Lun" at bounding box center [228, 143] width 23 height 11
click at [0, 0] on input "Lun" at bounding box center [0, 0] width 0 height 0
click at [249, 141] on label "Mar" at bounding box center [253, 143] width 23 height 11
click at [0, 0] on input "Mar" at bounding box center [0, 0] width 0 height 0
click at [276, 143] on label "Mer" at bounding box center [277, 143] width 23 height 11
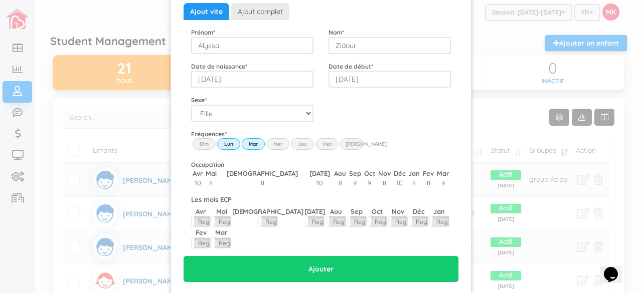
click at [0, 0] on input "Wed" at bounding box center [0, 0] width 0 height 0
click at [297, 148] on label "Jeu" at bounding box center [302, 143] width 23 height 11
click at [0, 0] on input "Thu" at bounding box center [0, 0] width 0 height 0
click at [327, 142] on label "Ven" at bounding box center [327, 143] width 23 height 11
click at [0, 0] on input "Fri" at bounding box center [0, 0] width 0 height 0
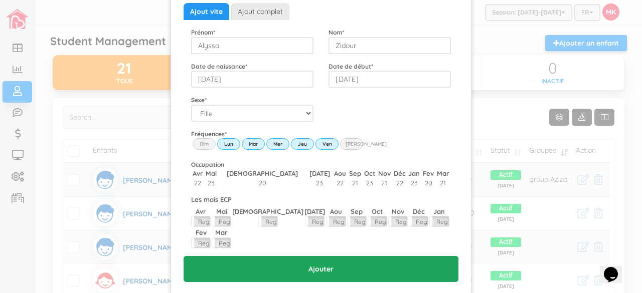
click at [312, 256] on input "Ajouter" at bounding box center [321, 269] width 275 height 26
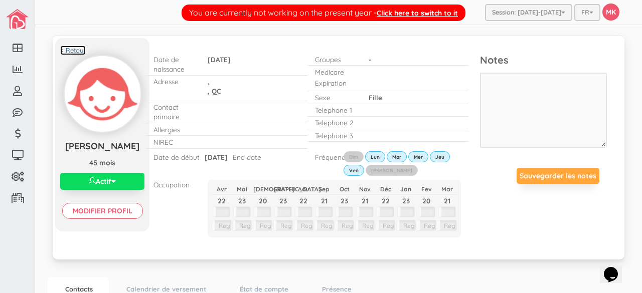
click at [77, 50] on link "< Retour" at bounding box center [73, 51] width 26 height 10
click at [76, 50] on link "< Retour" at bounding box center [73, 51] width 26 height 10
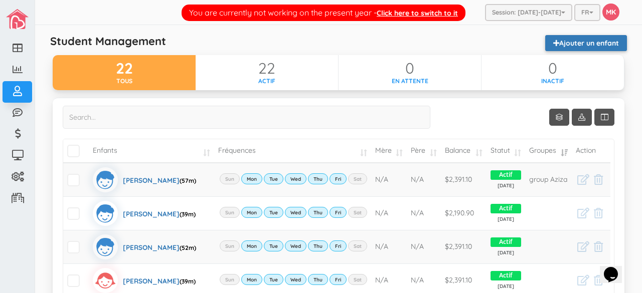
click at [591, 45] on link "Ajouter un enfant" at bounding box center [586, 43] width 82 height 16
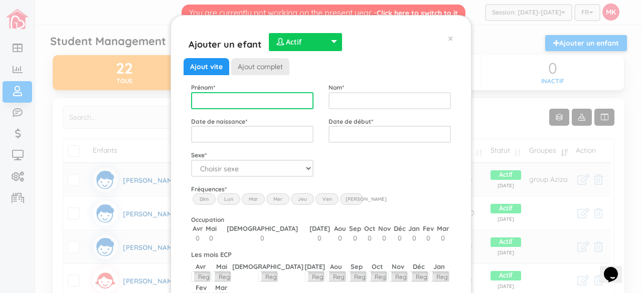
click at [276, 103] on input "text" at bounding box center [252, 100] width 122 height 17
type input "Rali"
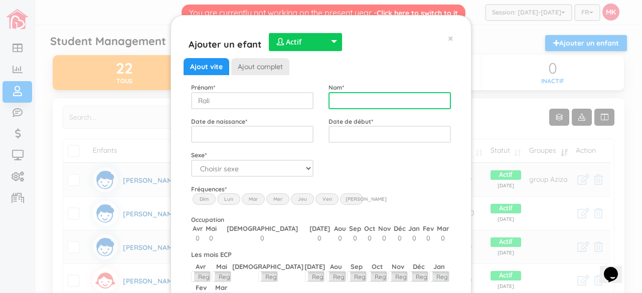
click at [331, 97] on input "text" at bounding box center [390, 100] width 122 height 17
type input "Bkhait"
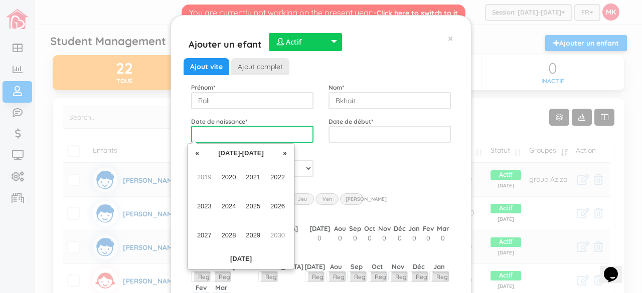
click at [287, 138] on input "text" at bounding box center [252, 134] width 122 height 17
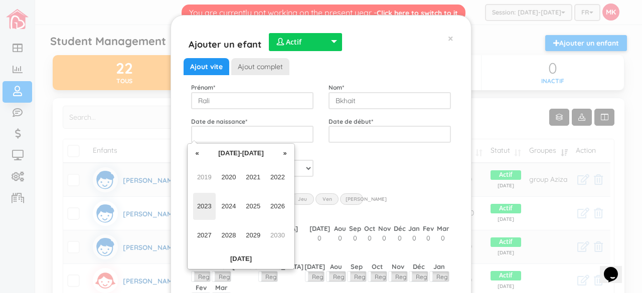
click at [207, 207] on span "2023" at bounding box center [204, 206] width 23 height 27
click at [204, 231] on span "Sep" at bounding box center [204, 235] width 23 height 27
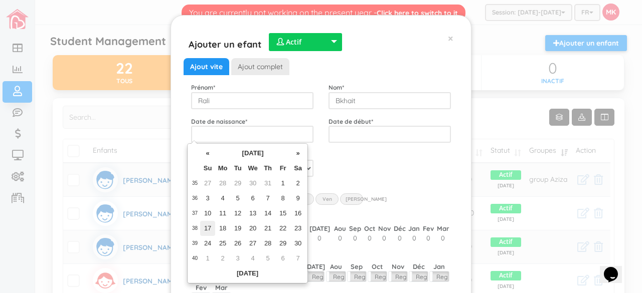
click at [207, 225] on td "17" at bounding box center [207, 228] width 15 height 15
type input "2023-09-17"
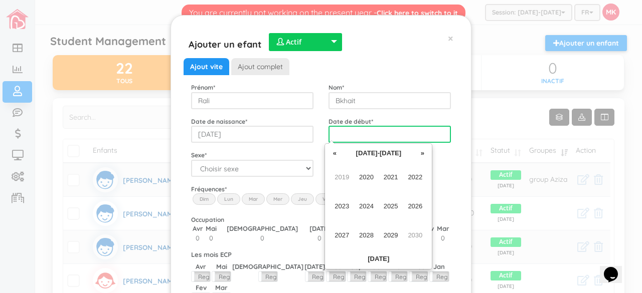
click at [395, 129] on input "text" at bounding box center [390, 134] width 122 height 17
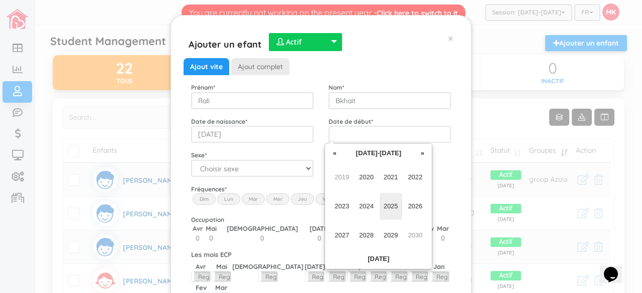
click at [389, 206] on span "2025" at bounding box center [391, 206] width 23 height 27
click at [392, 180] on span "Mar" at bounding box center [391, 177] width 23 height 27
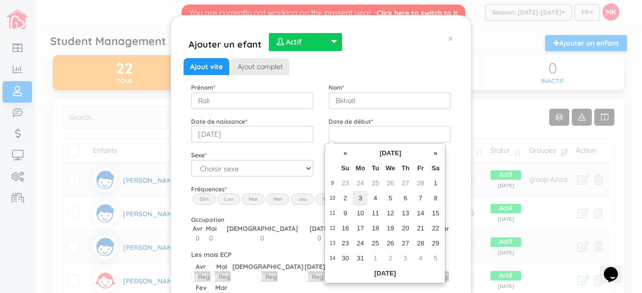
click at [360, 195] on td "3" at bounding box center [360, 198] width 15 height 15
type input "2025-03-03"
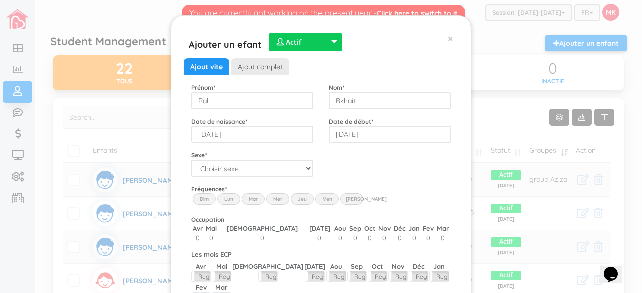
click at [416, 176] on div "Code postal * Sexe * Choisir sexe Garçon Fille" at bounding box center [321, 164] width 275 height 27
click at [298, 167] on select "Choisir sexe Garçon Fille" at bounding box center [252, 168] width 122 height 17
select select "1"
click at [191, 160] on select "Choisir sexe Garçon Fille" at bounding box center [252, 168] width 122 height 17
click at [225, 199] on label "Lun" at bounding box center [228, 199] width 23 height 11
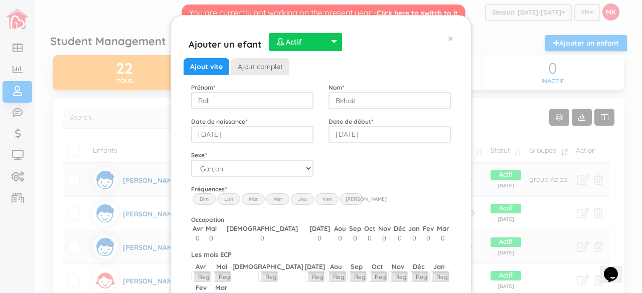
click at [0, 0] on input "Lun" at bounding box center [0, 0] width 0 height 0
click at [252, 199] on label "Mar" at bounding box center [253, 199] width 23 height 11
click at [0, 0] on input "Mar" at bounding box center [0, 0] width 0 height 0
click at [278, 200] on label "Mer" at bounding box center [277, 199] width 23 height 11
click at [0, 0] on input "Wed" at bounding box center [0, 0] width 0 height 0
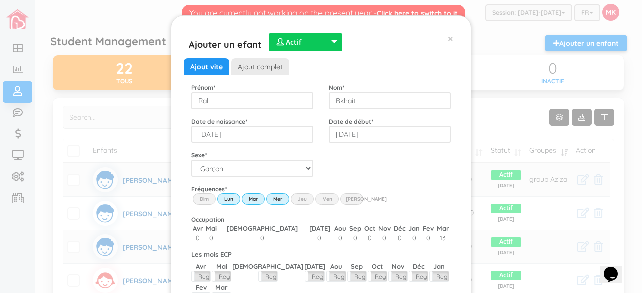
click at [297, 201] on label "Jeu" at bounding box center [302, 199] width 23 height 11
click at [0, 0] on input "Thu" at bounding box center [0, 0] width 0 height 0
click at [323, 201] on label "Ven" at bounding box center [327, 199] width 23 height 11
click at [0, 0] on input "Fri" at bounding box center [0, 0] width 0 height 0
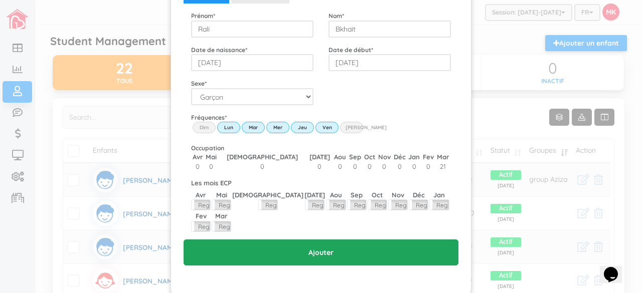
click at [324, 240] on input "Ajouter" at bounding box center [321, 253] width 275 height 26
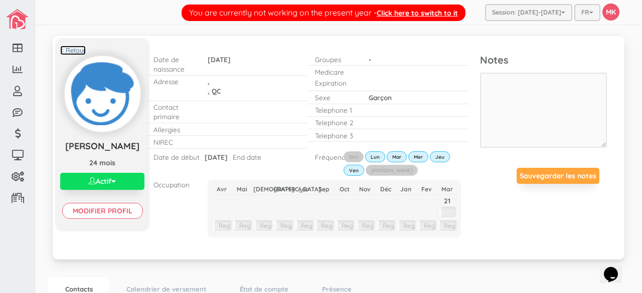
click at [71, 51] on link "< Retour" at bounding box center [73, 51] width 26 height 10
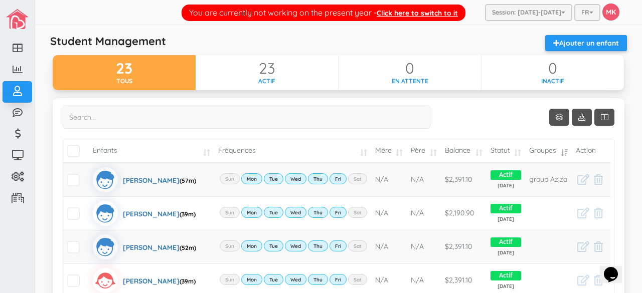
drag, startPoint x: 0, startPoint y: 0, endPoint x: 71, endPoint y: 51, distance: 87.4
click at [71, 51] on div "Student Management Ajouter un enfant" at bounding box center [338, 45] width 587 height 20
click at [559, 42] on link "Ajouter un enfant" at bounding box center [586, 43] width 82 height 16
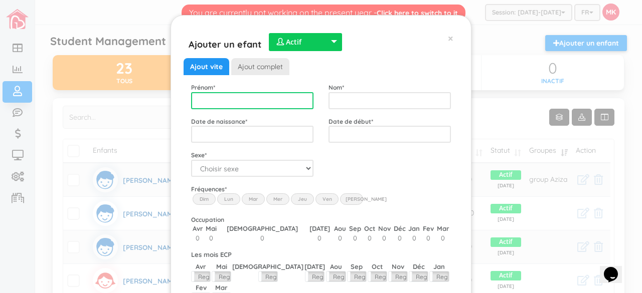
click at [302, 97] on input "text" at bounding box center [252, 100] width 122 height 17
type input "Thomas"
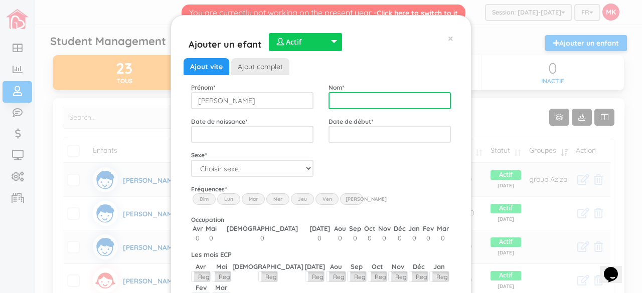
click at [404, 99] on input "text" at bounding box center [390, 100] width 122 height 17
type input "Leboucher"
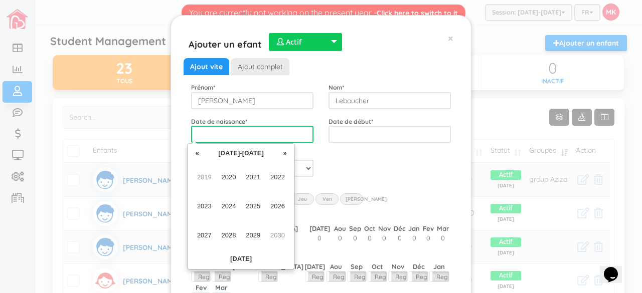
click at [289, 128] on input "text" at bounding box center [252, 134] width 122 height 17
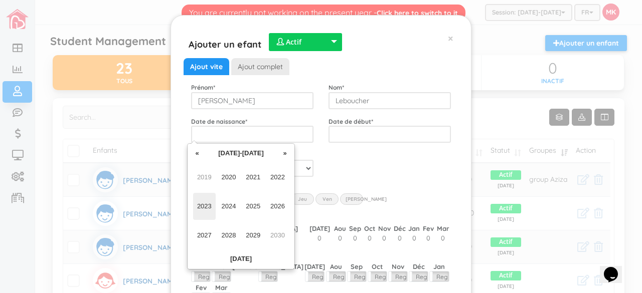
click at [193, 203] on span "2023" at bounding box center [204, 206] width 23 height 27
click at [275, 233] on span "Dec" at bounding box center [277, 235] width 23 height 27
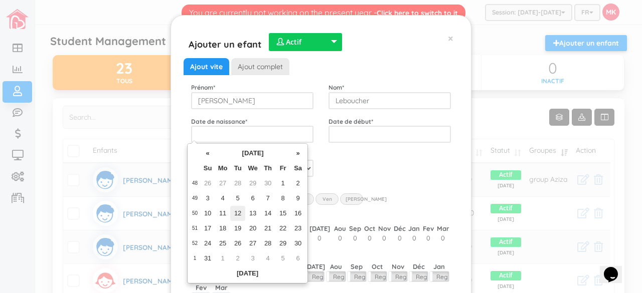
click at [240, 212] on td "12" at bounding box center [237, 213] width 15 height 15
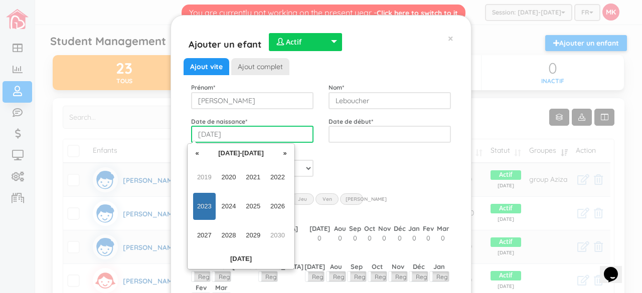
click at [253, 135] on input "2023-12-12" at bounding box center [252, 134] width 122 height 17
click at [203, 207] on span "2023" at bounding box center [204, 206] width 23 height 27
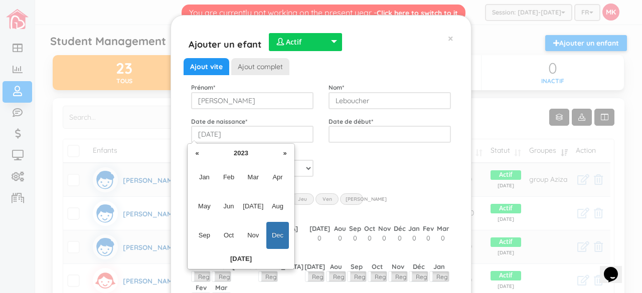
click at [282, 237] on span "Dec" at bounding box center [277, 235] width 23 height 27
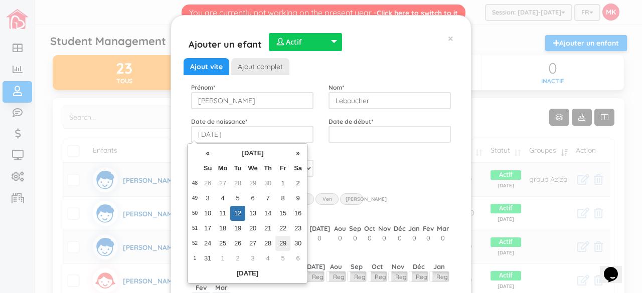
click at [283, 243] on td "29" at bounding box center [282, 243] width 15 height 15
type input "2023-12-29"
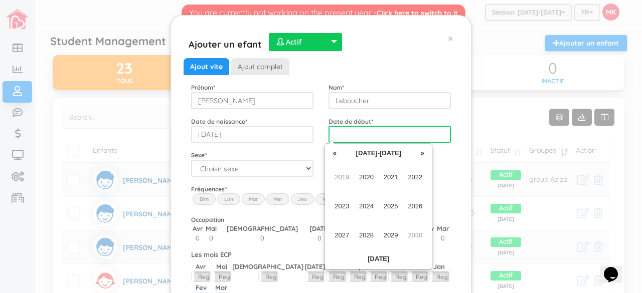
click at [385, 129] on input "text" at bounding box center [390, 134] width 122 height 17
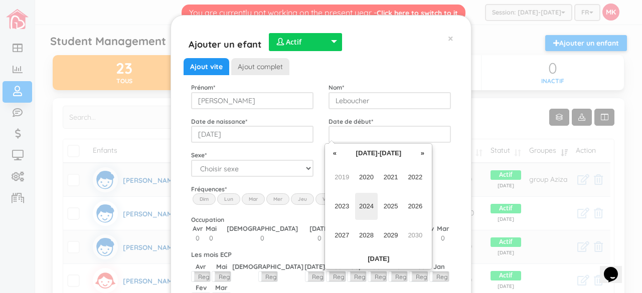
click at [370, 203] on span "2024" at bounding box center [366, 206] width 23 height 27
click at [346, 231] on span "Sep" at bounding box center [342, 235] width 23 height 27
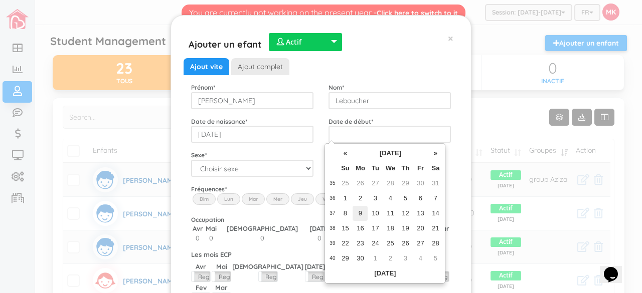
click at [359, 213] on td "9" at bounding box center [360, 213] width 15 height 15
type input "2024-09-09"
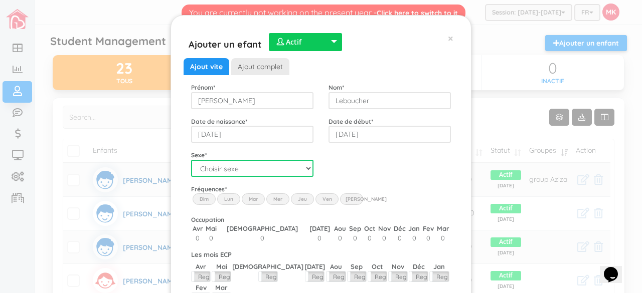
click at [304, 167] on select "Choisir sexe Garçon Fille" at bounding box center [252, 168] width 122 height 17
select select "1"
click at [191, 160] on select "Choisir sexe Garçon Fille" at bounding box center [252, 168] width 122 height 17
click at [223, 201] on label "Lun" at bounding box center [228, 199] width 23 height 11
click at [0, 0] on input "Lun" at bounding box center [0, 0] width 0 height 0
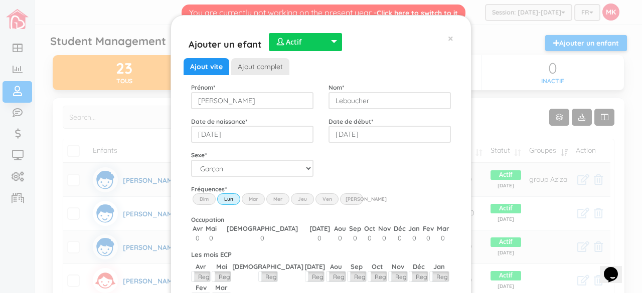
click at [251, 203] on label "Mar" at bounding box center [253, 199] width 23 height 11
click at [0, 0] on input "Mar" at bounding box center [0, 0] width 0 height 0
click at [274, 201] on label "Mer" at bounding box center [277, 199] width 23 height 11
click at [0, 0] on input "Wed" at bounding box center [0, 0] width 0 height 0
click at [303, 201] on label "Jeu" at bounding box center [302, 199] width 23 height 11
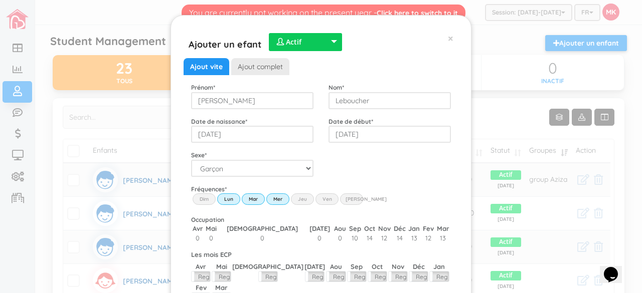
click at [0, 0] on input "Thu" at bounding box center [0, 0] width 0 height 0
click at [323, 199] on label "Ven" at bounding box center [327, 199] width 23 height 11
click at [0, 0] on input "Fri" at bounding box center [0, 0] width 0 height 0
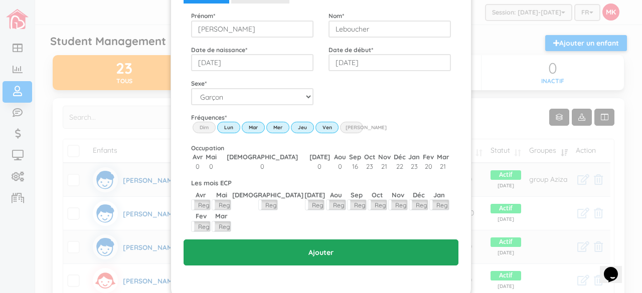
click at [324, 240] on input "Ajouter" at bounding box center [321, 253] width 275 height 26
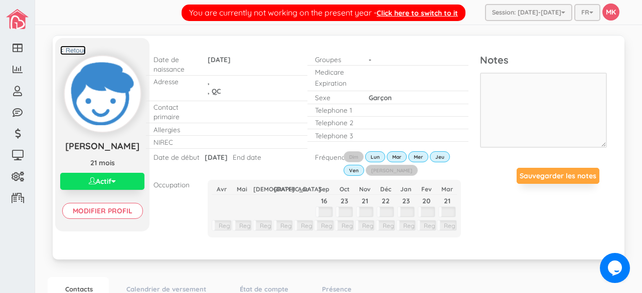
click at [75, 53] on link "< Retour" at bounding box center [73, 51] width 26 height 10
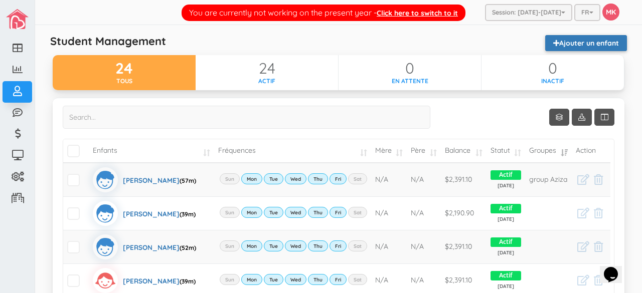
click at [597, 42] on link "Ajouter un enfant" at bounding box center [586, 43] width 82 height 16
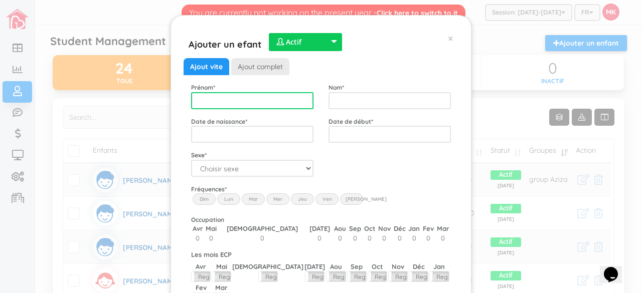
click at [269, 105] on input "text" at bounding box center [252, 100] width 122 height 17
click at [273, 100] on input "text" at bounding box center [252, 100] width 122 height 17
type input "Leboucher"
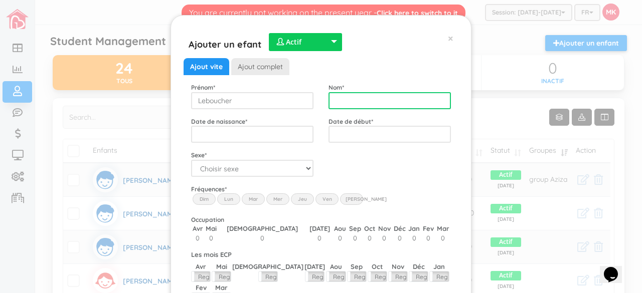
click at [351, 98] on input "text" at bounding box center [390, 100] width 122 height 17
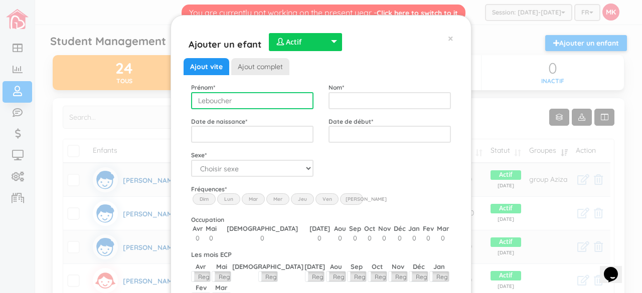
drag, startPoint x: 262, startPoint y: 101, endPoint x: 175, endPoint y: 92, distance: 87.3
click at [175, 92] on div "Ajouter un efant  Actif  Inactif  En attente  Actif  Actif  Inactif  En …" at bounding box center [321, 194] width 301 height 358
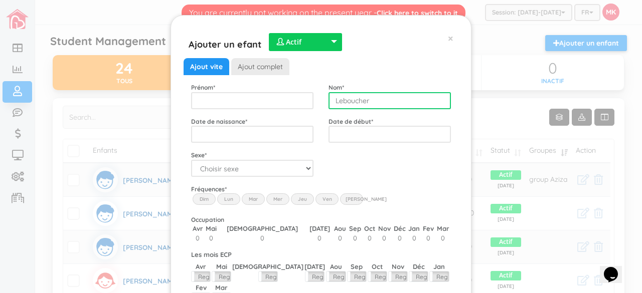
type input "Leboucher"
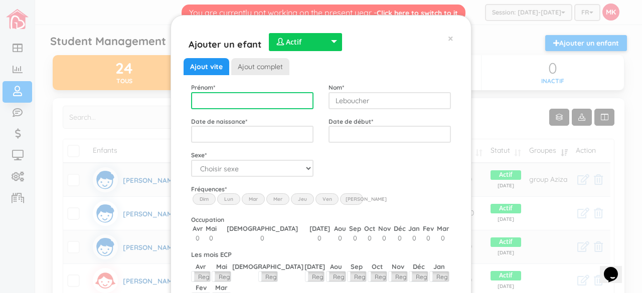
click at [245, 98] on input "text" at bounding box center [252, 100] width 122 height 17
type input "[PERSON_NAME]"
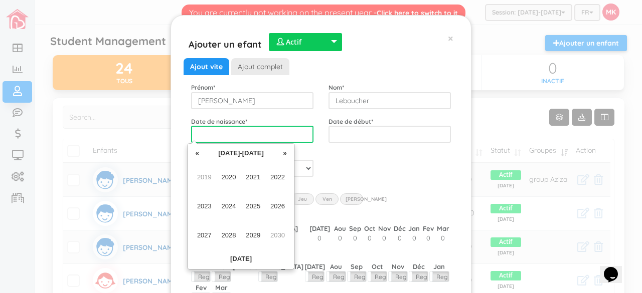
click at [238, 134] on input "text" at bounding box center [252, 134] width 122 height 17
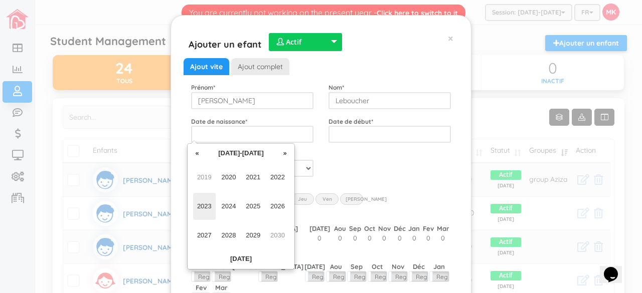
click at [208, 204] on span "2023" at bounding box center [204, 206] width 23 height 27
click at [281, 233] on span "Dec" at bounding box center [277, 235] width 23 height 27
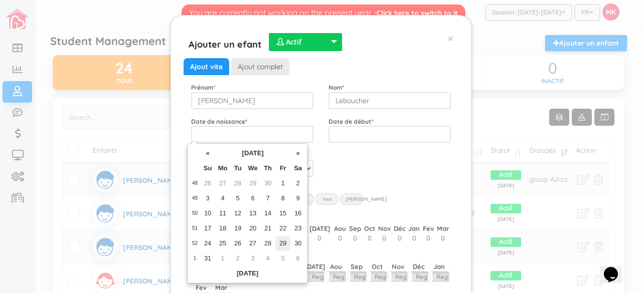
click at [282, 240] on td "29" at bounding box center [282, 243] width 15 height 15
type input "[DATE]"
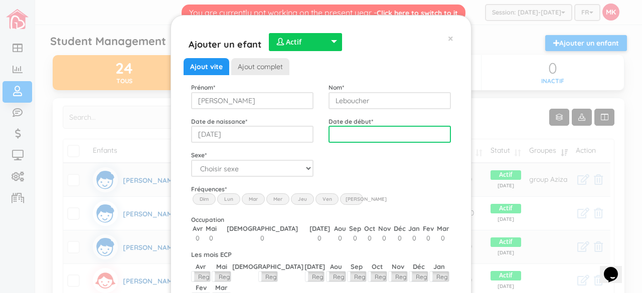
click at [393, 133] on input "text" at bounding box center [390, 134] width 122 height 17
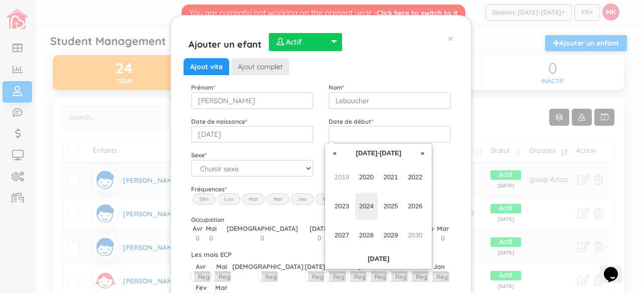
click at [368, 204] on span "2024" at bounding box center [366, 206] width 23 height 27
click at [342, 233] on span "Sep" at bounding box center [342, 235] width 23 height 27
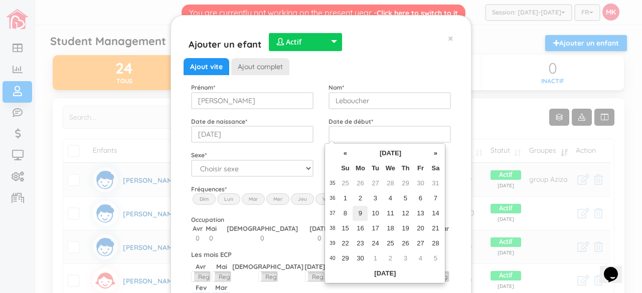
click at [364, 212] on td "9" at bounding box center [360, 213] width 15 height 15
type input "[DATE]"
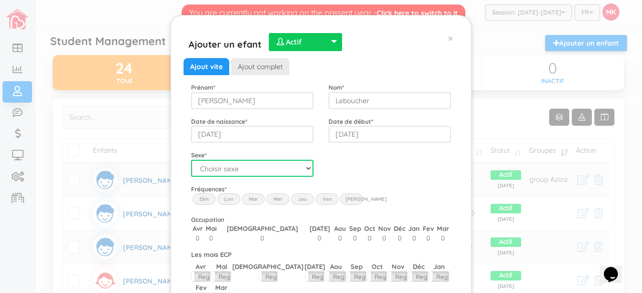
click at [302, 163] on select "Choisir sexe Garçon Fille" at bounding box center [252, 168] width 122 height 17
select select "1"
click at [191, 160] on select "Choisir sexe Garçon Fille" at bounding box center [252, 168] width 122 height 17
click at [226, 198] on label "Lun" at bounding box center [228, 199] width 23 height 11
click at [0, 0] on input "Lun" at bounding box center [0, 0] width 0 height 0
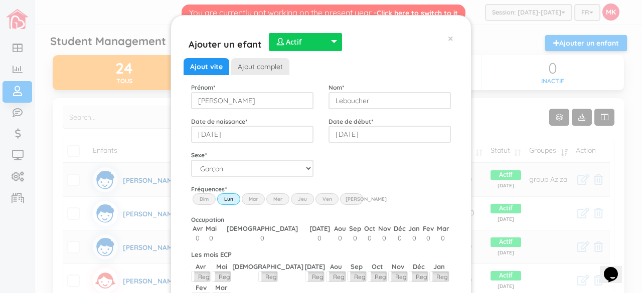
click at [246, 198] on label "Mar" at bounding box center [253, 199] width 23 height 11
click at [0, 0] on input "Mar" at bounding box center [0, 0] width 0 height 0
click at [274, 203] on label "Mer" at bounding box center [277, 199] width 23 height 11
click at [0, 0] on input "Wed" at bounding box center [0, 0] width 0 height 0
click at [298, 202] on label "Jeu" at bounding box center [302, 199] width 23 height 11
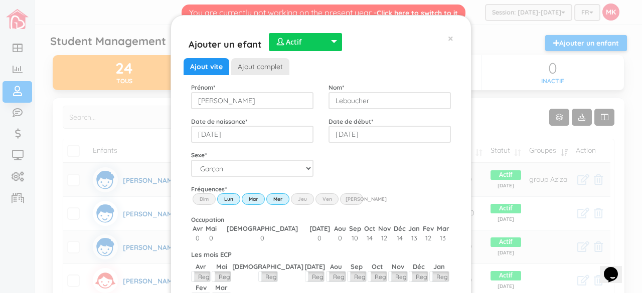
click at [0, 0] on input "Thu" at bounding box center [0, 0] width 0 height 0
click at [328, 200] on label "Ven" at bounding box center [327, 199] width 23 height 11
click at [0, 0] on input "Fri" at bounding box center [0, 0] width 0 height 0
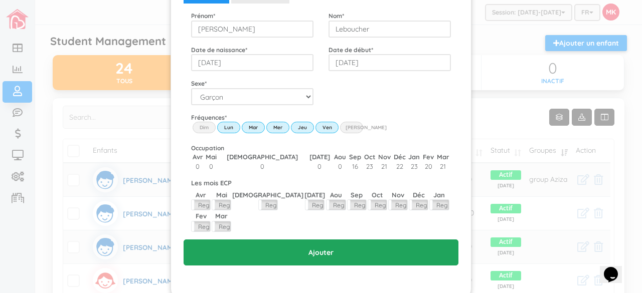
click at [330, 240] on input "Ajouter" at bounding box center [321, 253] width 275 height 26
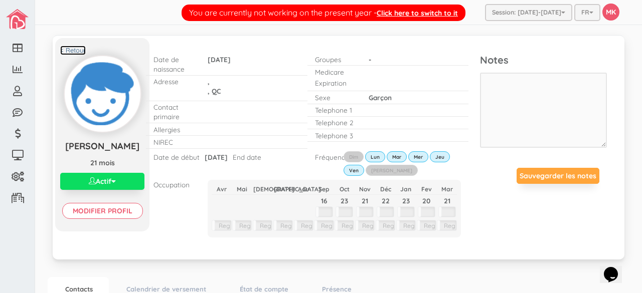
click at [79, 51] on link "< Retour" at bounding box center [73, 51] width 26 height 10
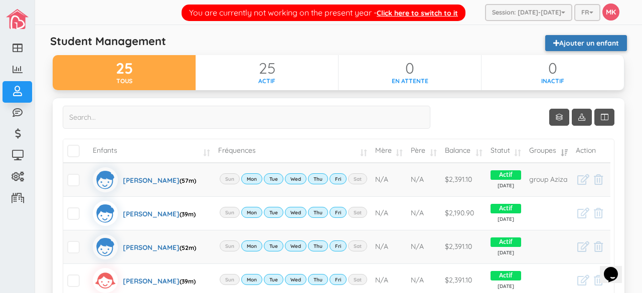
click at [587, 47] on link "Ajouter un enfant" at bounding box center [586, 43] width 82 height 16
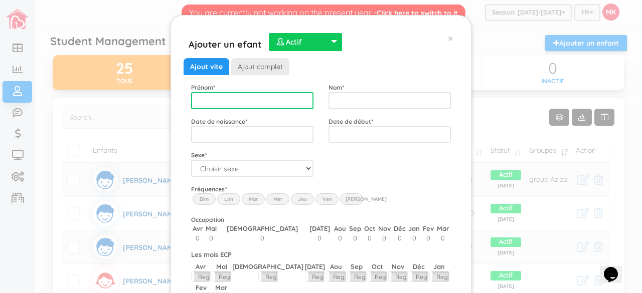
click at [277, 97] on input "text" at bounding box center [252, 100] width 122 height 17
type input "[PERSON_NAME]"
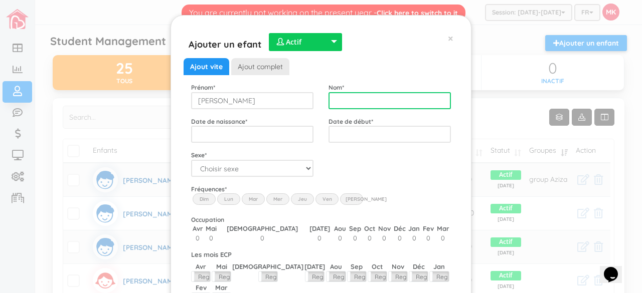
click at [362, 102] on input "text" at bounding box center [390, 100] width 122 height 17
type input "[PERSON_NAME]"
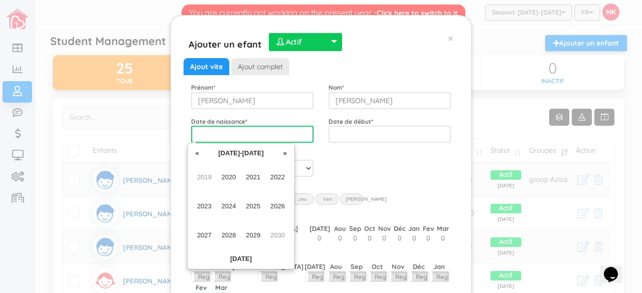
click at [276, 136] on input "text" at bounding box center [252, 134] width 122 height 17
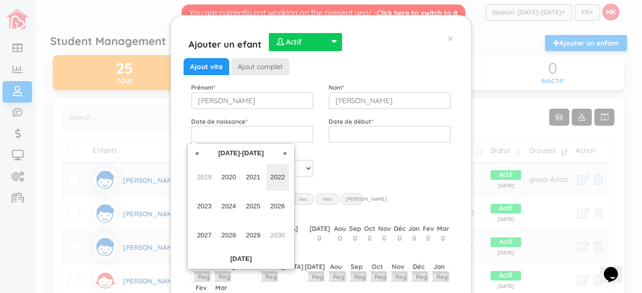
click at [273, 175] on span "2022" at bounding box center [277, 177] width 23 height 27
click at [254, 207] on span "[DATE]" at bounding box center [253, 206] width 23 height 27
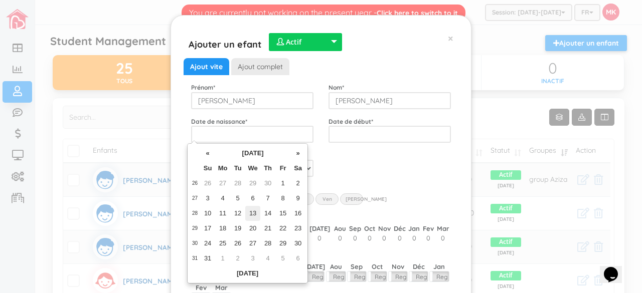
click at [251, 212] on td "13" at bounding box center [252, 213] width 15 height 15
type input "[DATE]"
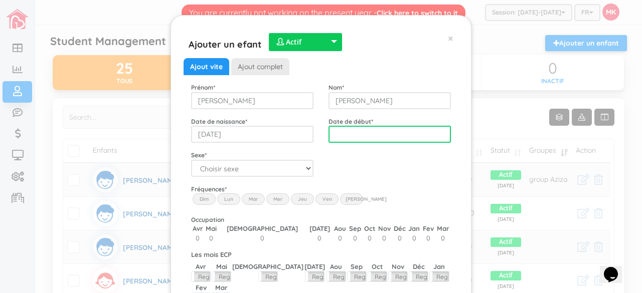
click at [396, 133] on input "text" at bounding box center [390, 134] width 122 height 17
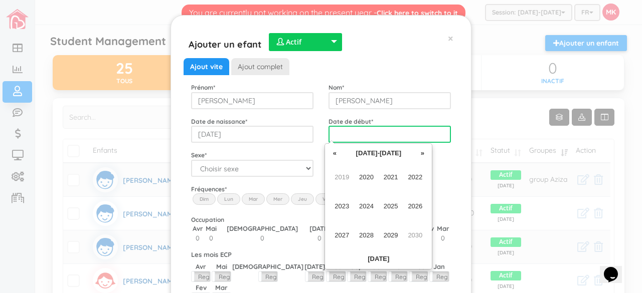
click at [396, 133] on input "text" at bounding box center [390, 134] width 122 height 17
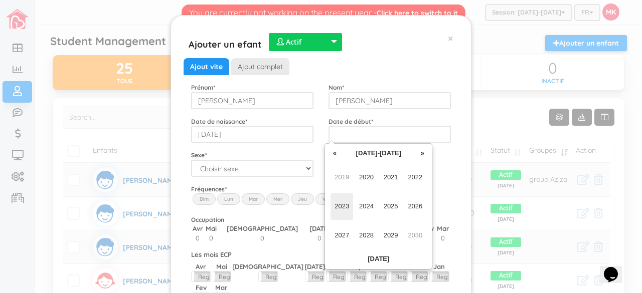
click at [342, 212] on span "2023" at bounding box center [342, 206] width 23 height 27
click at [347, 184] on span "Jan" at bounding box center [342, 177] width 23 height 27
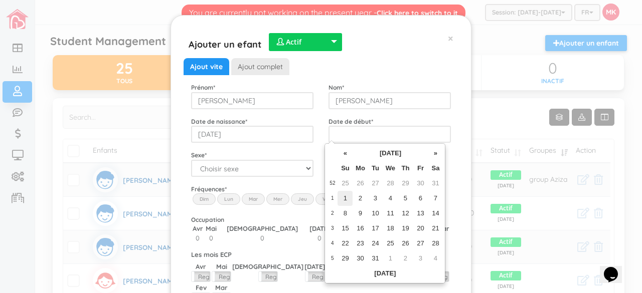
click at [345, 198] on td "1" at bounding box center [345, 198] width 15 height 15
type input "2023-01-01"
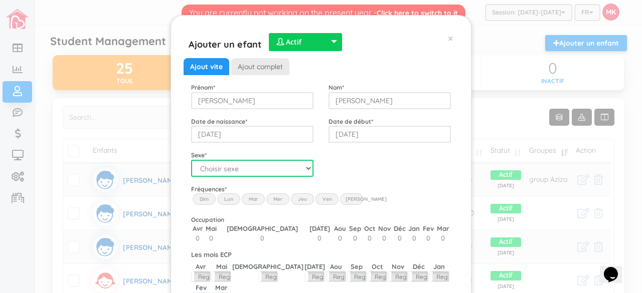
click at [296, 173] on select "Choisir sexe Garçon Fille" at bounding box center [252, 168] width 122 height 17
select select "1"
click at [191, 160] on select "Choisir sexe Garçon Fille" at bounding box center [252, 168] width 122 height 17
click at [226, 202] on label "Lun" at bounding box center [228, 199] width 23 height 11
click at [0, 0] on input "Lun" at bounding box center [0, 0] width 0 height 0
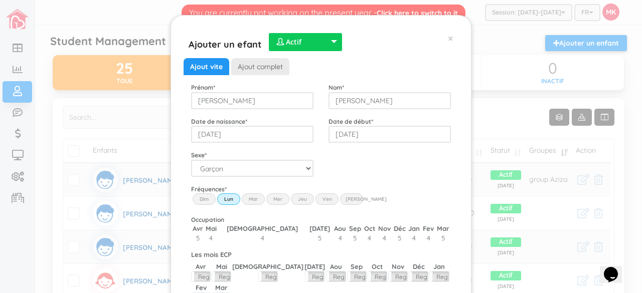
click at [237, 200] on div "Fréquences * Dim Lun Mar Mer Jeu Ven Sam" at bounding box center [321, 196] width 275 height 23
click at [252, 196] on label "Mar" at bounding box center [253, 199] width 23 height 11
click at [0, 0] on input "Mar" at bounding box center [0, 0] width 0 height 0
click at [272, 195] on label "Mer" at bounding box center [277, 199] width 23 height 11
click at [0, 0] on input "Wed" at bounding box center [0, 0] width 0 height 0
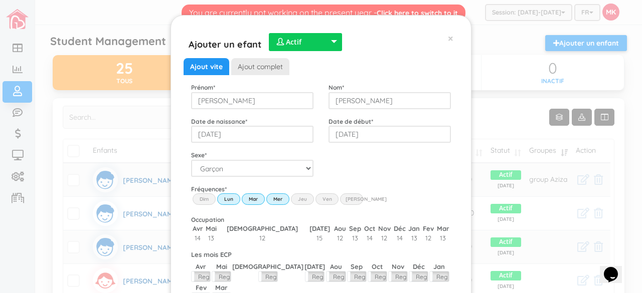
click at [298, 202] on label "Jeu" at bounding box center [302, 199] width 23 height 11
click at [0, 0] on input "Thu" at bounding box center [0, 0] width 0 height 0
click at [318, 202] on label "Ven" at bounding box center [327, 199] width 23 height 11
click at [0, 0] on input "Fri" at bounding box center [0, 0] width 0 height 0
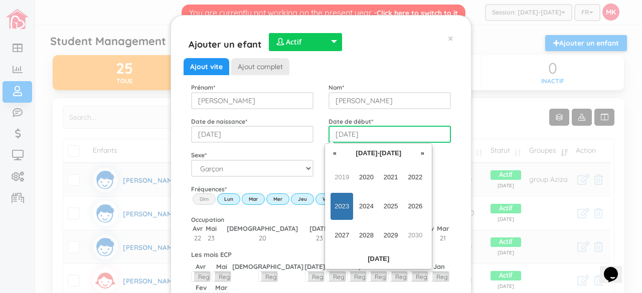
click at [391, 134] on input "2023-01-01" at bounding box center [390, 134] width 122 height 17
click at [342, 210] on span "2023" at bounding box center [342, 206] width 23 height 27
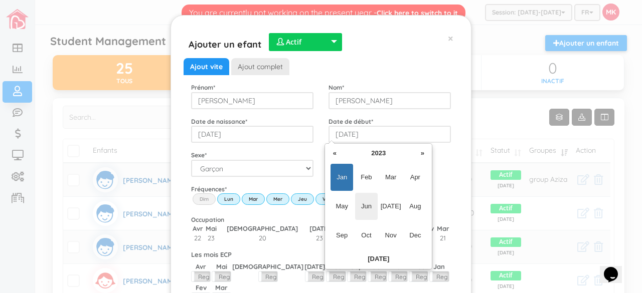
click at [364, 205] on span "Jun" at bounding box center [366, 206] width 23 height 27
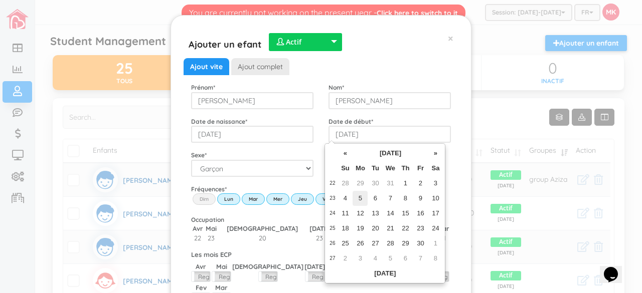
click at [362, 199] on td "5" at bounding box center [360, 198] width 15 height 15
type input "[DATE]"
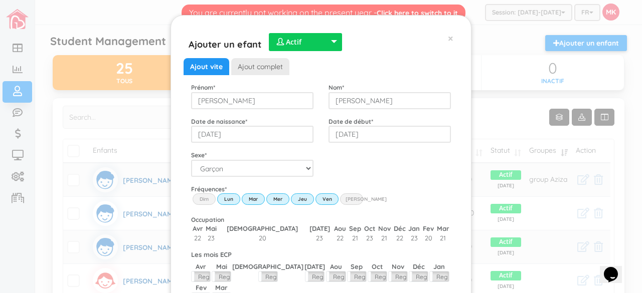
scroll to position [52, 0]
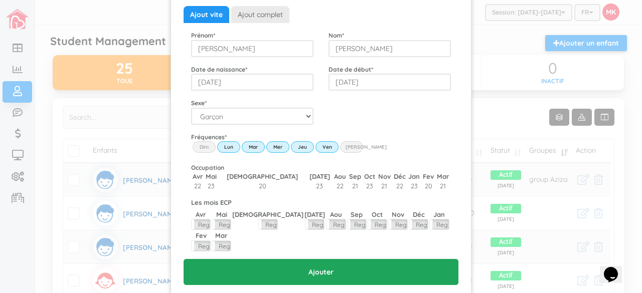
click at [315, 259] on input "Ajouter" at bounding box center [321, 272] width 275 height 26
